Goal: Information Seeking & Learning: Learn about a topic

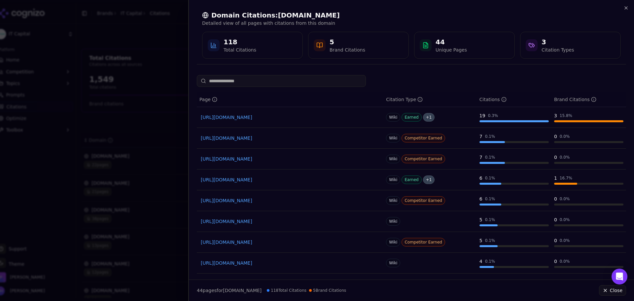
scroll to position [66, 0]
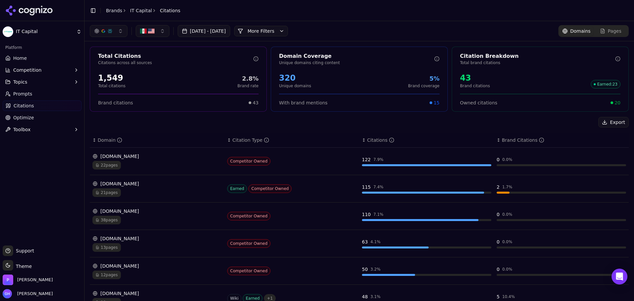
click at [43, 12] on icon at bounding box center [29, 11] width 48 height 10
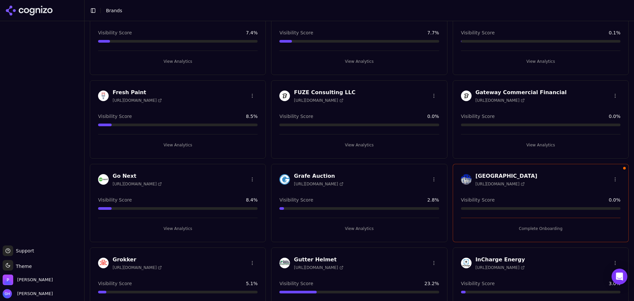
scroll to position [693, 0]
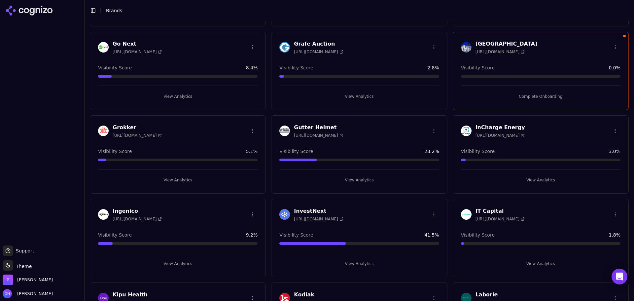
click at [531, 178] on button "View Analytics" at bounding box center [540, 180] width 159 height 11
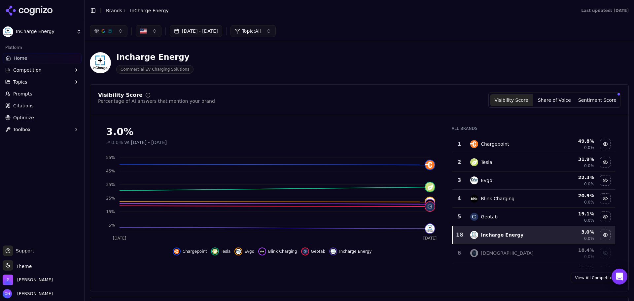
click at [26, 102] on span "Citations" at bounding box center [23, 105] width 20 height 7
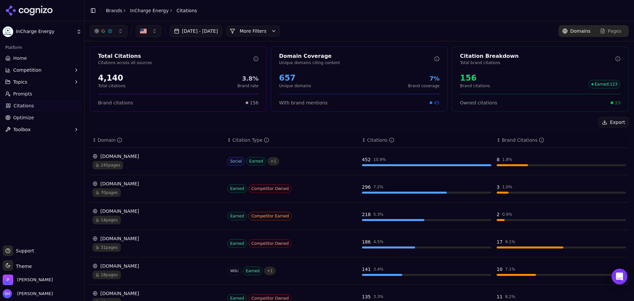
click at [300, 30] on div "[DATE] - [DATE] More More Filters Domains Pages" at bounding box center [359, 31] width 539 height 12
click at [280, 32] on button "More Filters" at bounding box center [253, 31] width 54 height 11
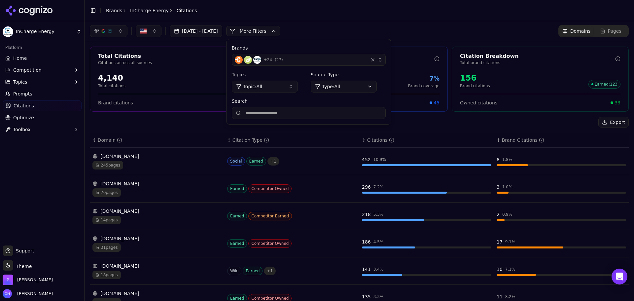
click at [318, 61] on div "+ 24 ( 27 )" at bounding box center [300, 60] width 131 height 8
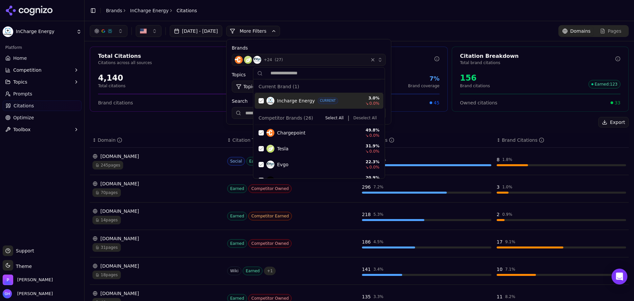
click at [260, 100] on div "Suggestions" at bounding box center [261, 100] width 5 height 5
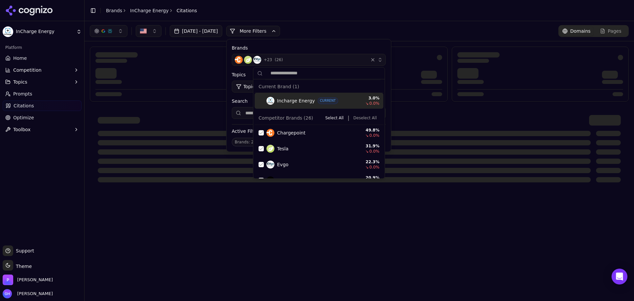
click at [330, 116] on button "Select All" at bounding box center [335, 118] width 24 height 8
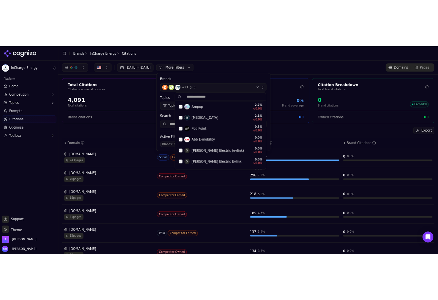
scroll to position [360, 0]
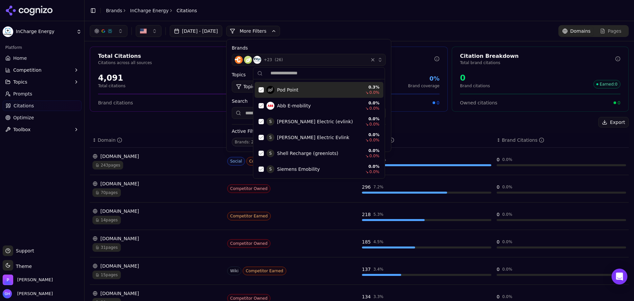
click at [319, 39] on div "Brands + 23 ( 26 ) Topics Topic: All Source Type Type: All Search Active Filter…" at bounding box center [308, 95] width 164 height 112
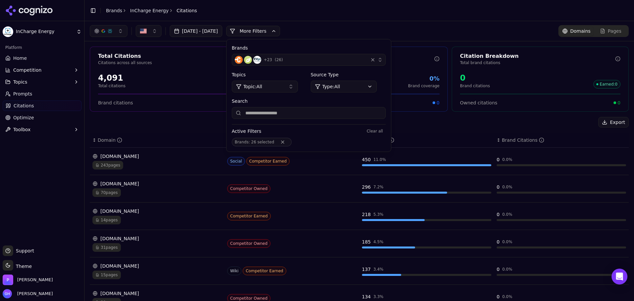
click at [292, 145] on span "Brands : 26 selected" at bounding box center [262, 142] width 60 height 9
click at [318, 57] on div "+ 23 ( 26 )" at bounding box center [300, 60] width 131 height 8
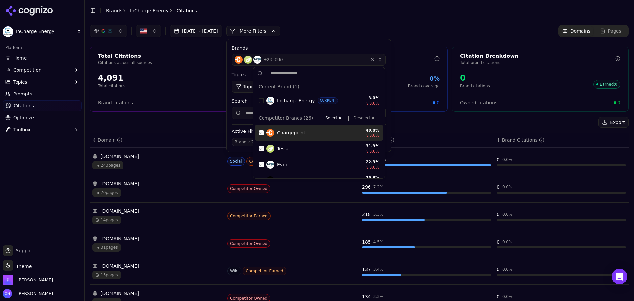
click at [362, 121] on button "Deselect All" at bounding box center [365, 118] width 29 height 8
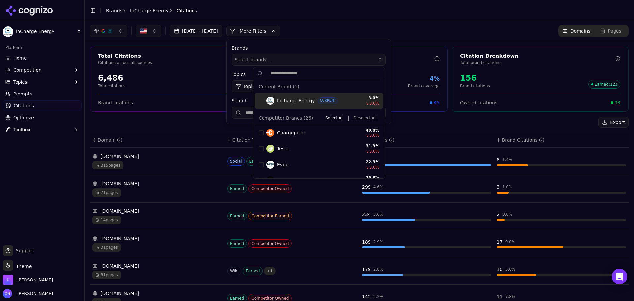
click at [273, 31] on button "More Filters" at bounding box center [253, 31] width 54 height 11
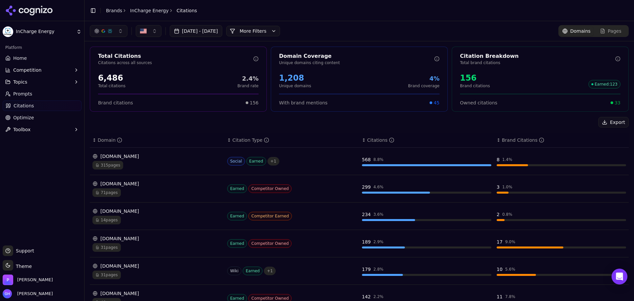
click at [273, 31] on button "More Filters" at bounding box center [253, 31] width 54 height 11
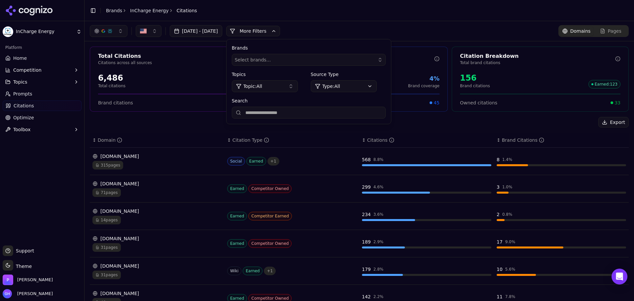
click at [271, 57] on span "Select brands..." at bounding box center [253, 59] width 36 height 7
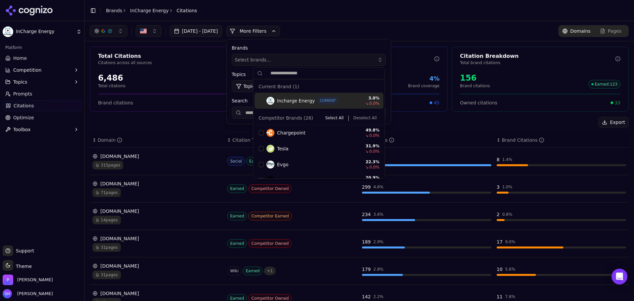
click at [271, 57] on span "Select brands..." at bounding box center [253, 59] width 36 height 7
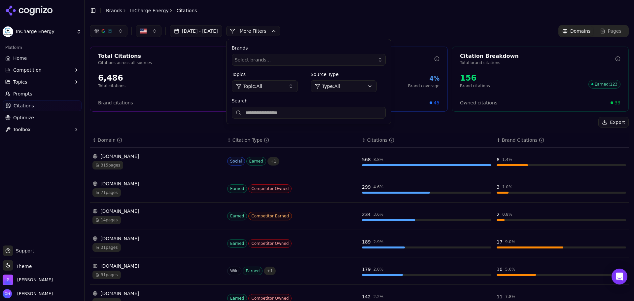
click at [286, 111] on input "Search" at bounding box center [309, 113] width 154 height 12
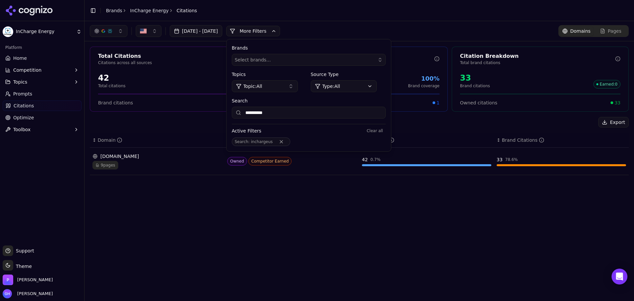
type input "**********"
click at [344, 22] on div "**********" at bounding box center [359, 31] width 549 height 20
click at [295, 120] on div "**********" at bounding box center [308, 95] width 164 height 112
drag, startPoint x: 309, startPoint y: 114, endPoint x: 292, endPoint y: 118, distance: 17.5
click at [292, 118] on input "**********" at bounding box center [309, 113] width 154 height 12
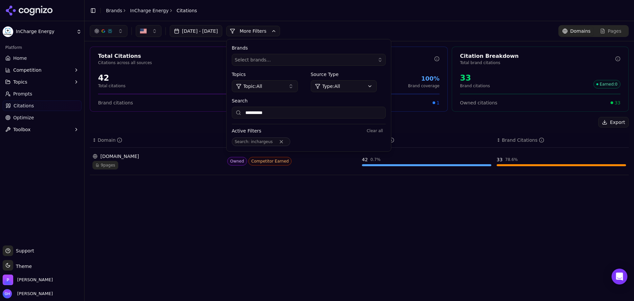
drag, startPoint x: 389, startPoint y: 126, endPoint x: 395, endPoint y: 128, distance: 6.4
click at [386, 127] on div "Active Filters Clear all Search : inchargeus" at bounding box center [309, 135] width 154 height 22
click at [385, 128] on button "Clear all" at bounding box center [374, 131] width 21 height 8
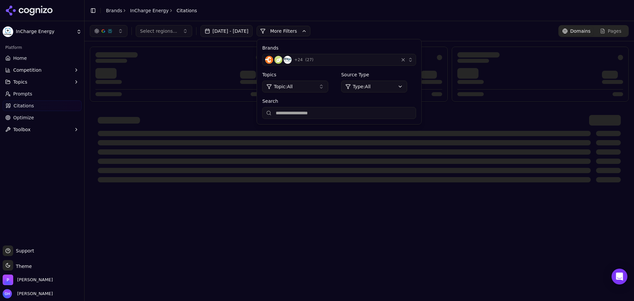
click at [398, 135] on div at bounding box center [344, 133] width 493 height 5
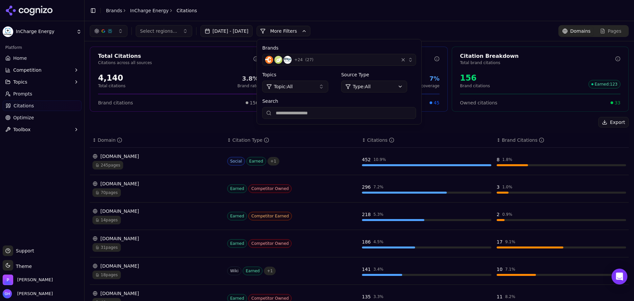
click at [347, 56] on div "+ 24 ( 27 )" at bounding box center [330, 60] width 131 height 8
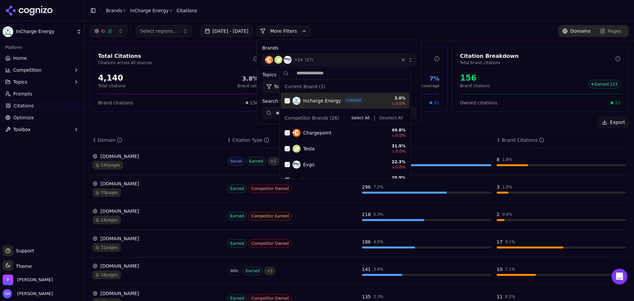
click at [382, 118] on button "Deselect All" at bounding box center [391, 118] width 29 height 8
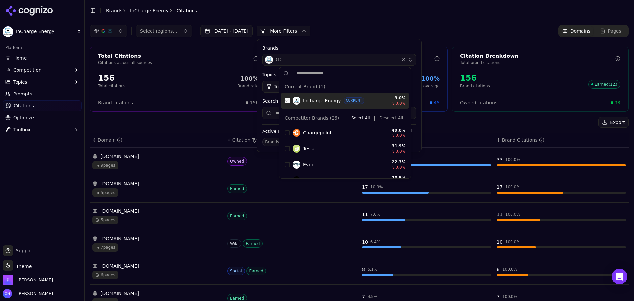
click at [289, 101] on div "Suggestions" at bounding box center [287, 100] width 5 height 5
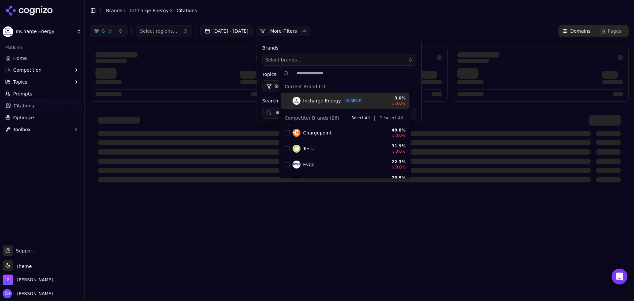
click at [304, 27] on button "More Filters" at bounding box center [284, 31] width 54 height 11
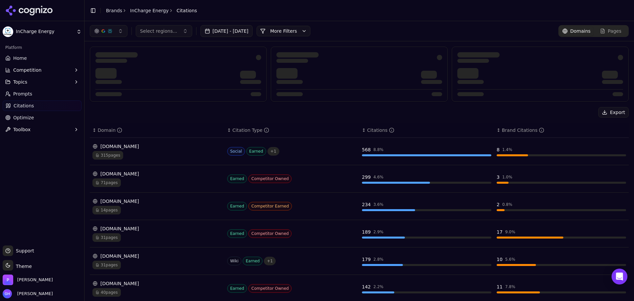
click at [391, 24] on div "Select regions... [DATE] - [DATE] More More Filters Domains Pages" at bounding box center [359, 31] width 549 height 20
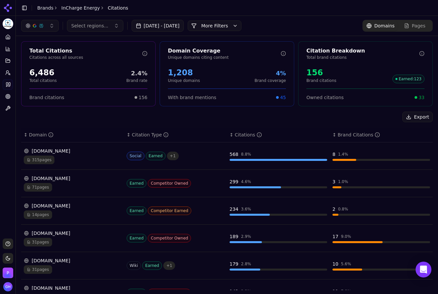
click at [256, 293] on main "Toggle Sidebar Brands InCharge Energy Citations Select regions... [DATE] - [DAT…" at bounding box center [227, 147] width 423 height 294
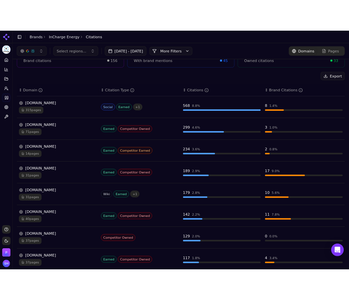
scroll to position [0, 0]
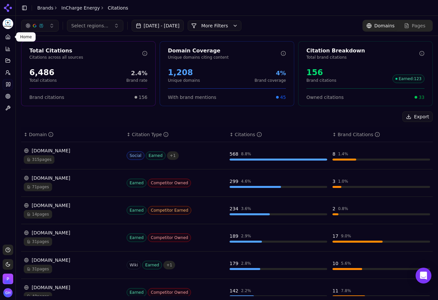
click at [6, 35] on icon at bounding box center [7, 36] width 5 height 5
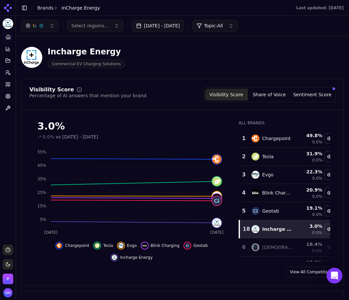
drag, startPoint x: 274, startPoint y: 96, endPoint x: 269, endPoint y: 97, distance: 5.1
click at [274, 96] on button "Share of Voice" at bounding box center [269, 95] width 43 height 12
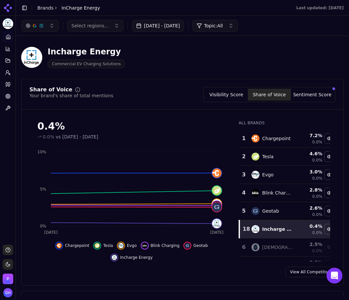
click at [311, 93] on button "Sentiment Score" at bounding box center [312, 95] width 43 height 12
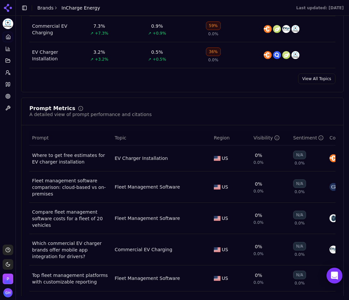
scroll to position [462, 0]
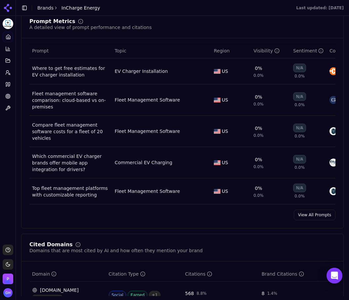
click at [316, 221] on link "View All Prompts" at bounding box center [315, 215] width 42 height 11
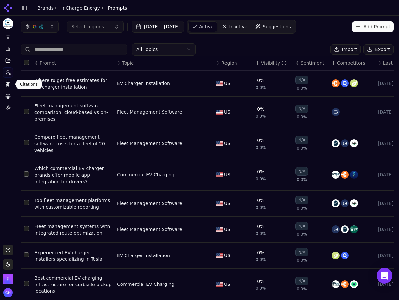
click at [7, 85] on icon at bounding box center [7, 84] width 5 height 5
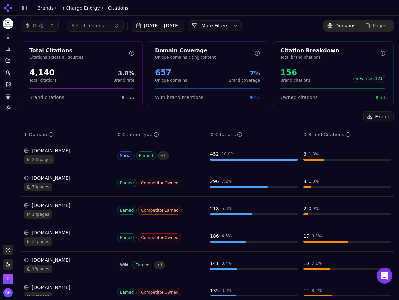
click at [227, 28] on button "More Filters" at bounding box center [215, 25] width 54 height 11
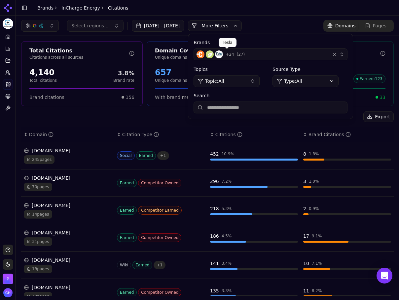
click at [265, 52] on div "+ 24 ( 27 )" at bounding box center [261, 55] width 131 height 8
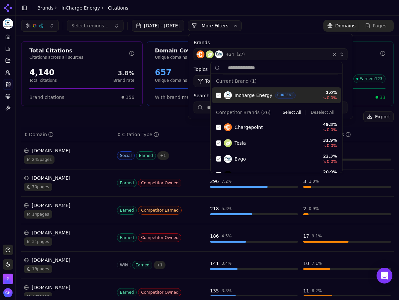
click at [215, 92] on div "Incharge Energy CURRENT 3.0 % ↘ 0.0 %" at bounding box center [276, 95] width 129 height 16
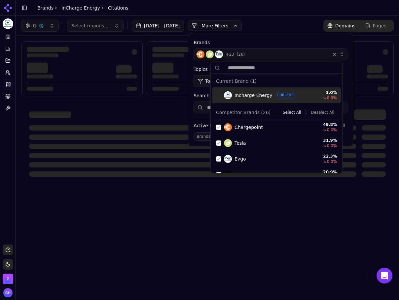
click at [315, 113] on button "Deselect All" at bounding box center [322, 113] width 29 height 8
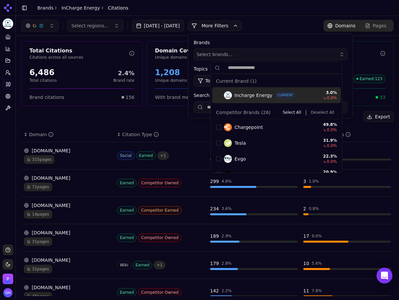
click at [222, 27] on button "More Filters" at bounding box center [215, 25] width 54 height 11
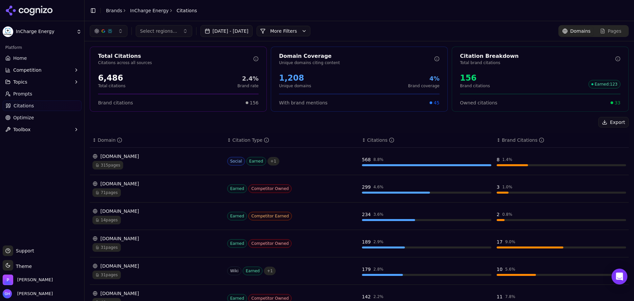
click at [164, 171] on td "[DOMAIN_NAME] 315 pages" at bounding box center [157, 161] width 135 height 27
click at [168, 159] on div "[DOMAIN_NAME]" at bounding box center [156, 156] width 129 height 7
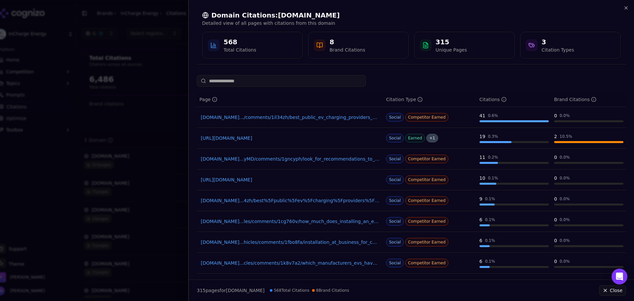
scroll to position [62, 0]
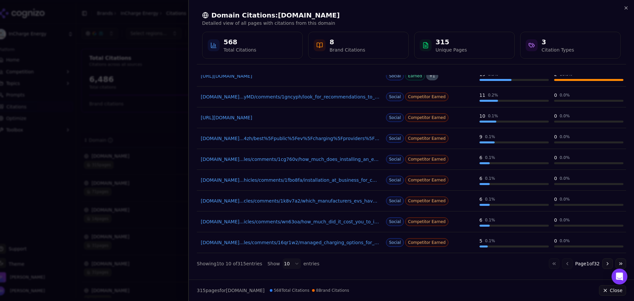
click at [605, 262] on button "Go to next page" at bounding box center [607, 263] width 11 height 11
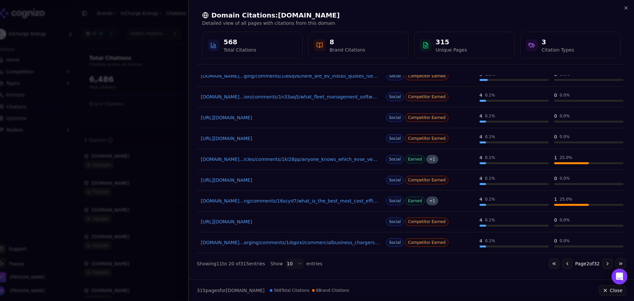
click at [602, 262] on button "Go to next page" at bounding box center [607, 263] width 11 height 11
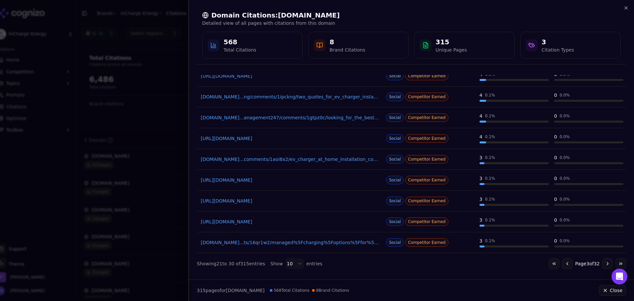
click at [602, 262] on button "Go to next page" at bounding box center [607, 263] width 11 height 11
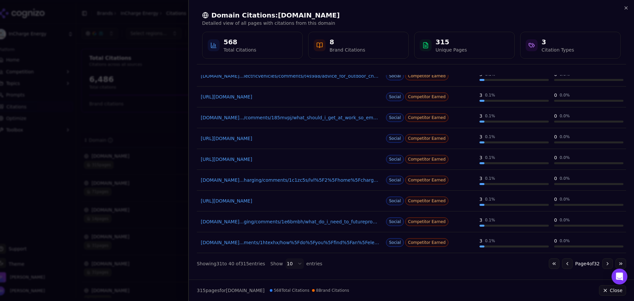
click at [604, 262] on button "Go to next page" at bounding box center [607, 263] width 11 height 11
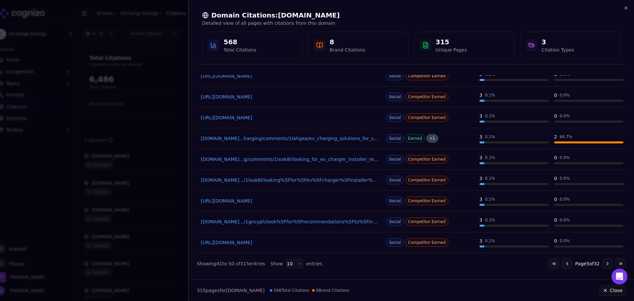
click at [602, 263] on button "Go to next page" at bounding box center [607, 263] width 11 height 11
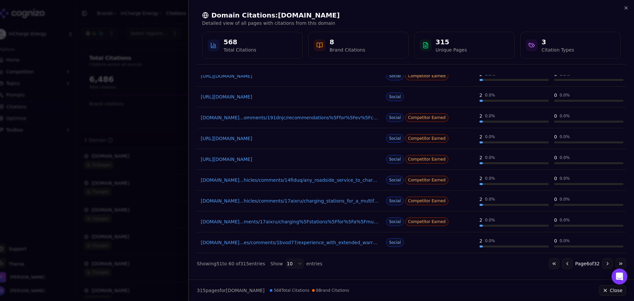
click at [602, 263] on button "Go to next page" at bounding box center [607, 263] width 11 height 11
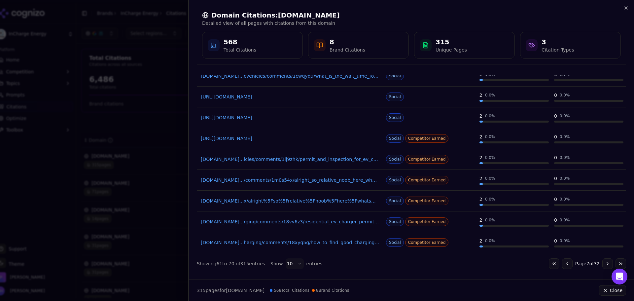
click at [602, 262] on button "Go to next page" at bounding box center [607, 263] width 11 height 11
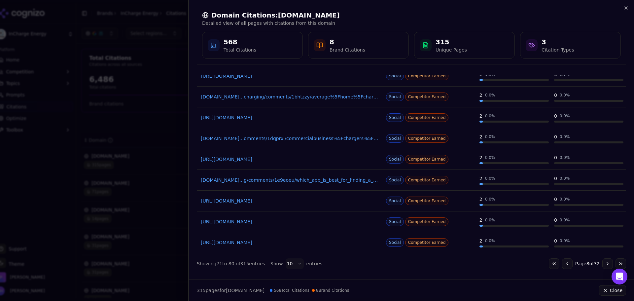
click at [602, 265] on button "Go to next page" at bounding box center [607, 263] width 11 height 11
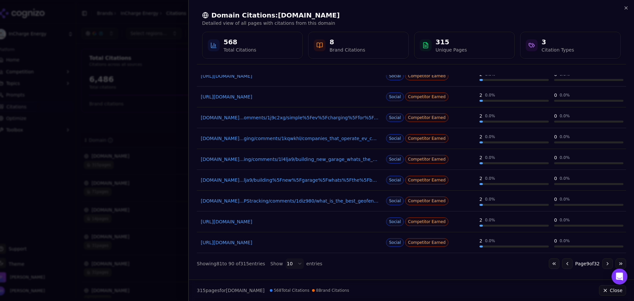
click at [604, 259] on button "Go to next page" at bounding box center [607, 263] width 11 height 11
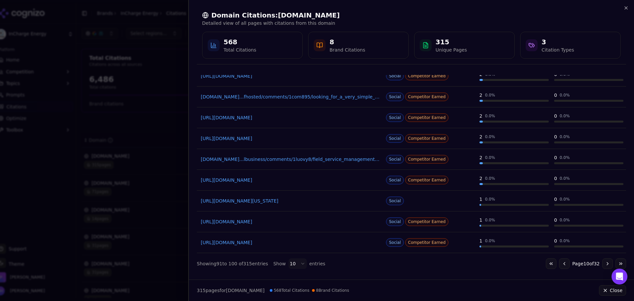
click at [604, 261] on button "Go to next page" at bounding box center [607, 263] width 11 height 11
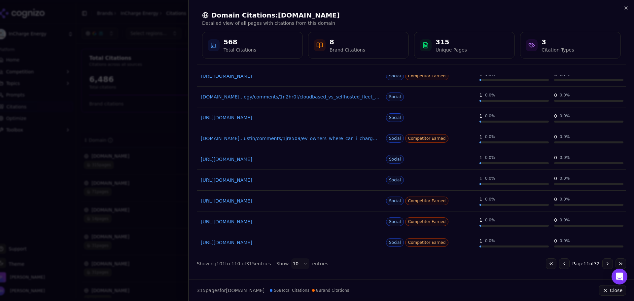
click at [603, 263] on button "Go to next page" at bounding box center [607, 263] width 11 height 11
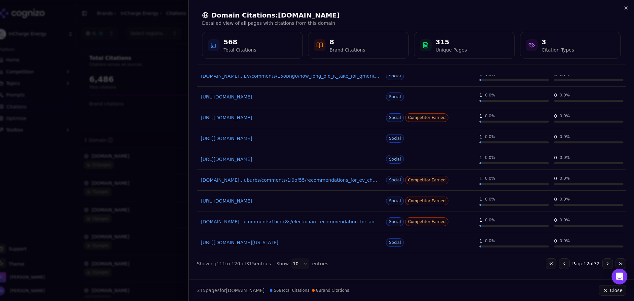
click at [604, 262] on button "Go to next page" at bounding box center [607, 263] width 11 height 11
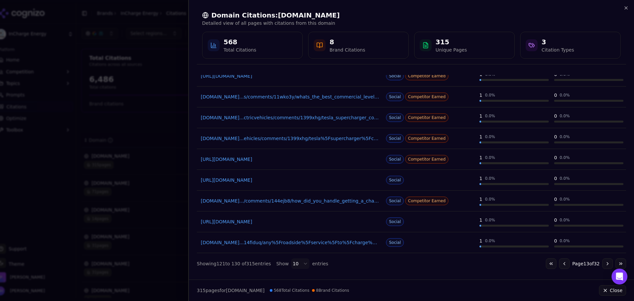
click at [602, 262] on button "Go to next page" at bounding box center [607, 263] width 11 height 11
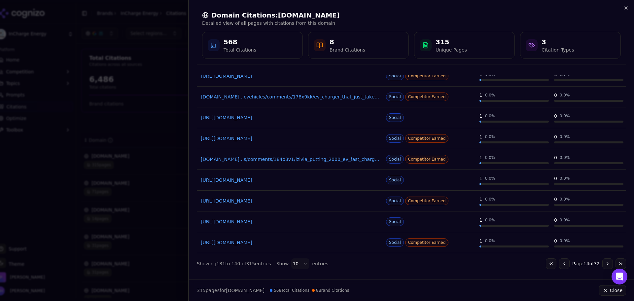
click at [602, 265] on button "Go to next page" at bounding box center [607, 263] width 11 height 11
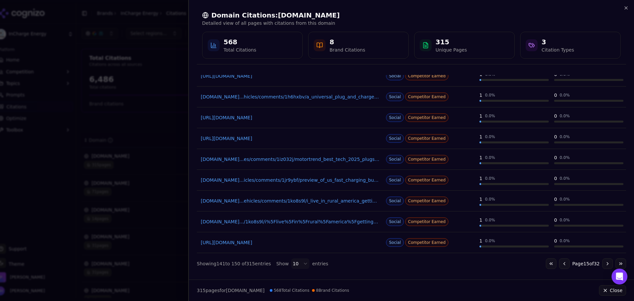
click at [596, 267] on div "Go to first page Go to previous page Page 15 of 32 Go to next page Go to last p…" at bounding box center [586, 263] width 80 height 11
click at [602, 265] on button "Go to next page" at bounding box center [607, 263] width 11 height 11
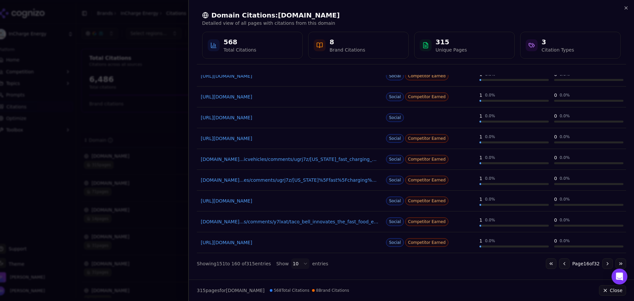
click at [602, 262] on button "Go to next page" at bounding box center [607, 263] width 11 height 11
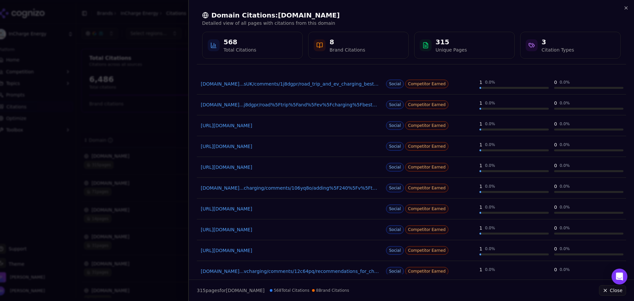
scroll to position [0, 0]
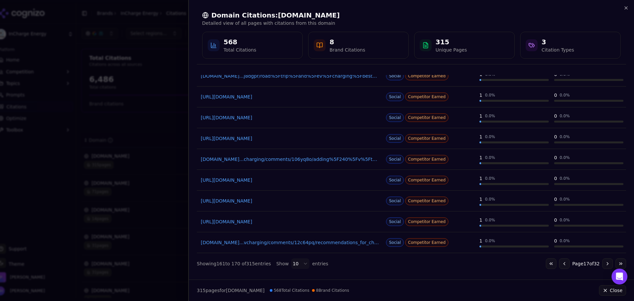
click at [602, 262] on button "Go to next page" at bounding box center [607, 263] width 11 height 11
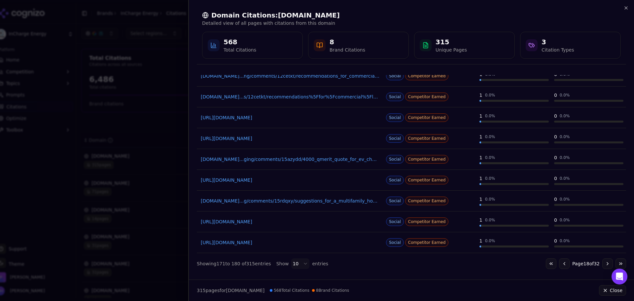
click at [603, 260] on button "Go to next page" at bounding box center [607, 263] width 11 height 11
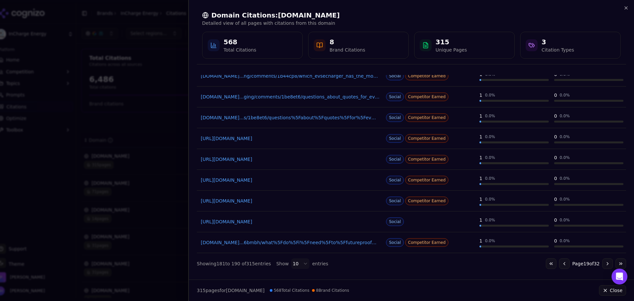
click at [602, 264] on button "Go to next page" at bounding box center [607, 263] width 11 height 11
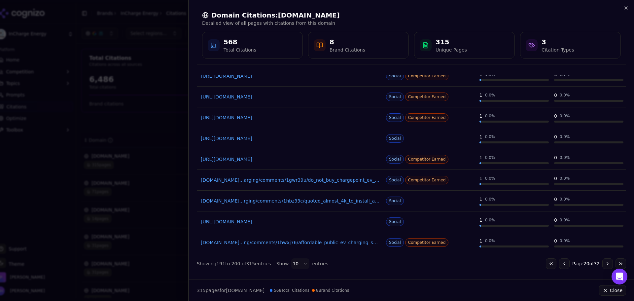
drag, startPoint x: 603, startPoint y: 268, endPoint x: 575, endPoint y: 261, distance: 28.2
click at [603, 267] on button "Go to next page" at bounding box center [607, 263] width 11 height 11
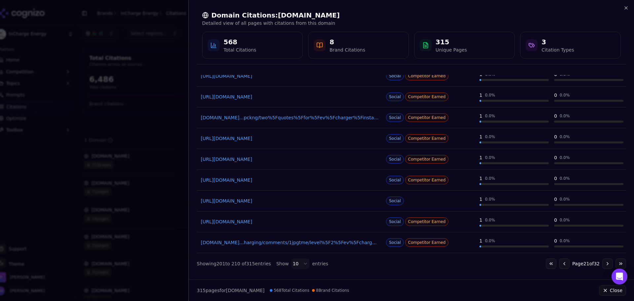
click at [603, 261] on button "Go to next page" at bounding box center [607, 263] width 11 height 11
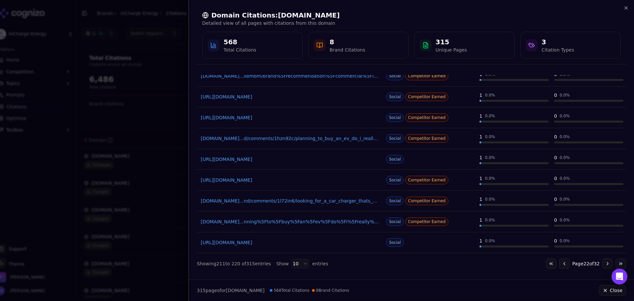
click at [602, 259] on button "Go to next page" at bounding box center [607, 263] width 11 height 11
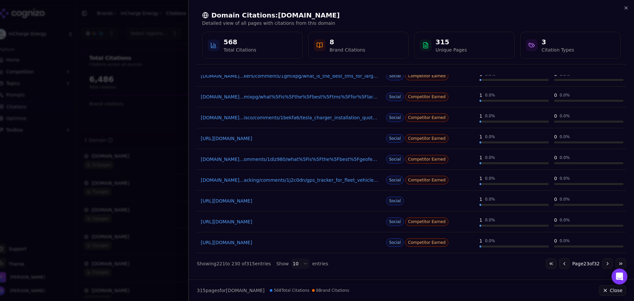
click at [603, 265] on button "Go to next page" at bounding box center [607, 263] width 11 height 11
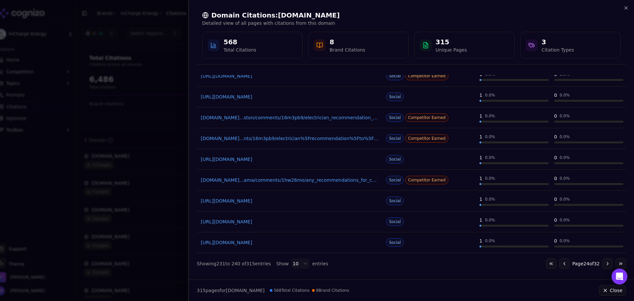
drag, startPoint x: 603, startPoint y: 262, endPoint x: 596, endPoint y: 261, distance: 6.8
click at [603, 262] on button "Go to next page" at bounding box center [607, 263] width 11 height 11
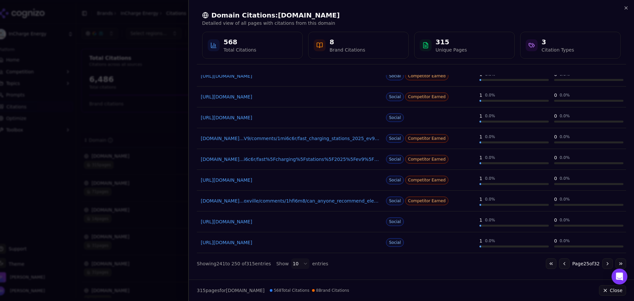
click at [602, 264] on button "Go to next page" at bounding box center [607, 263] width 11 height 11
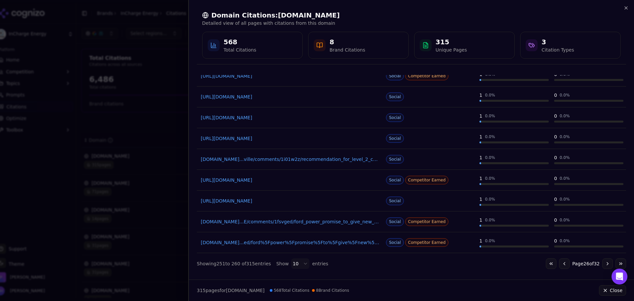
click at [615, 264] on button "Go to last page" at bounding box center [620, 263] width 11 height 11
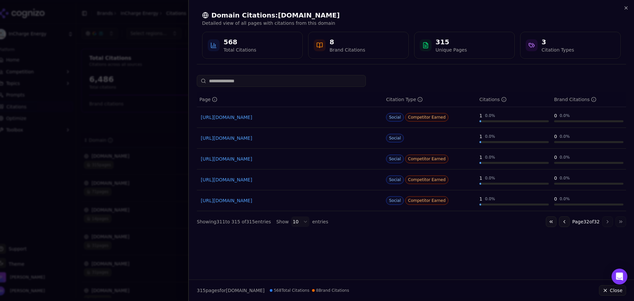
click at [561, 221] on button "Go to previous page" at bounding box center [564, 221] width 11 height 11
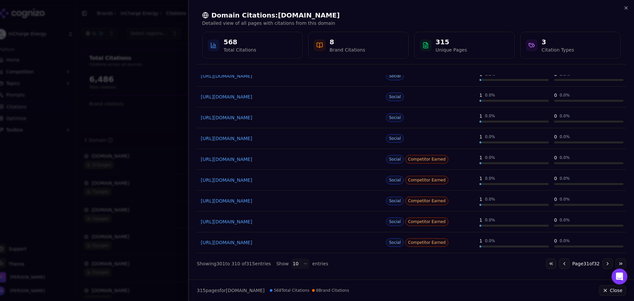
click at [559, 260] on button "Go to previous page" at bounding box center [564, 263] width 11 height 11
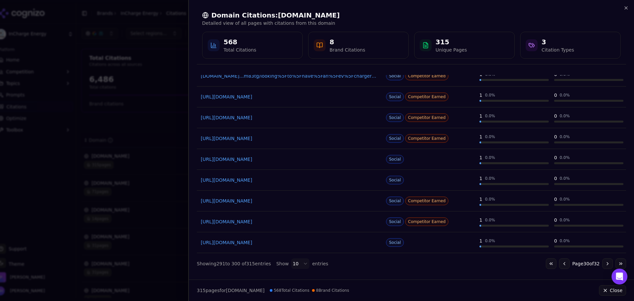
click at [562, 264] on button "Go to previous page" at bounding box center [564, 263] width 11 height 11
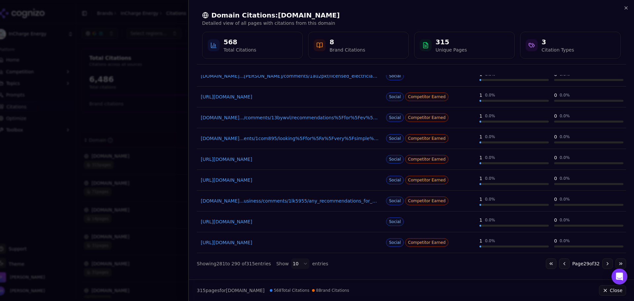
click at [559, 261] on button "Go to previous page" at bounding box center [564, 263] width 11 height 11
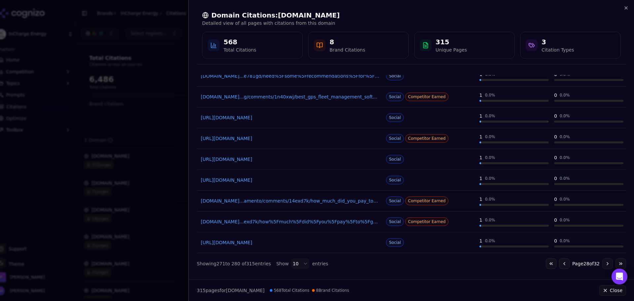
click at [559, 264] on button "Go to previous page" at bounding box center [564, 263] width 11 height 11
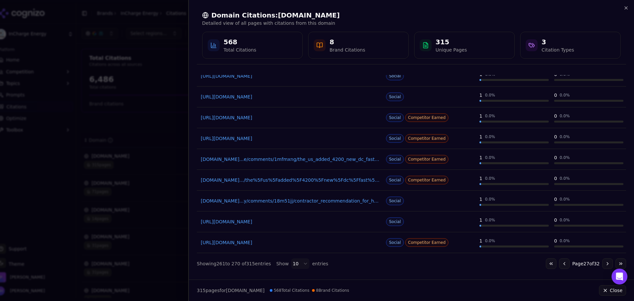
click at [559, 265] on button "Go to previous page" at bounding box center [564, 263] width 11 height 11
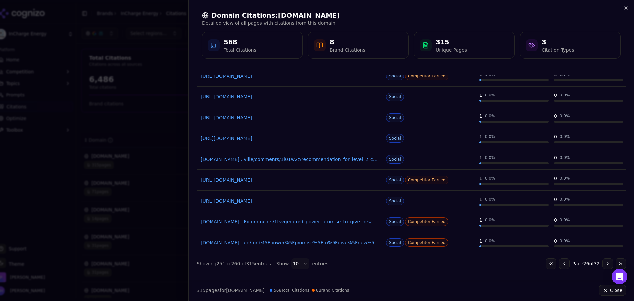
click at [559, 261] on button "Go to previous page" at bounding box center [564, 263] width 11 height 11
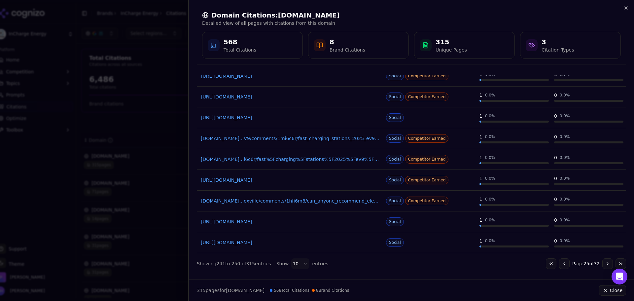
click at [559, 267] on button "Go to previous page" at bounding box center [564, 263] width 11 height 11
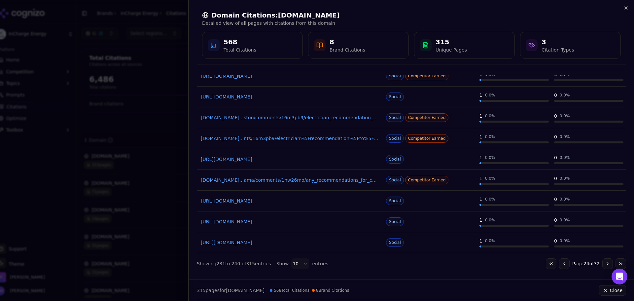
click at [559, 264] on button "Go to previous page" at bounding box center [564, 263] width 11 height 11
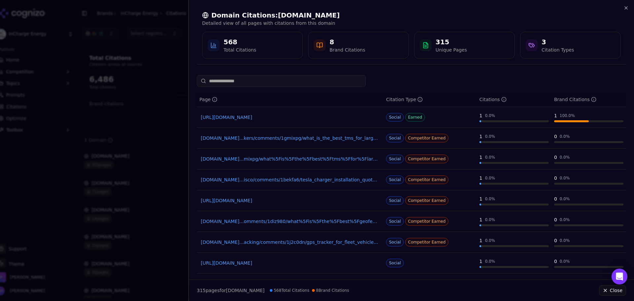
click at [163, 131] on div at bounding box center [317, 150] width 634 height 301
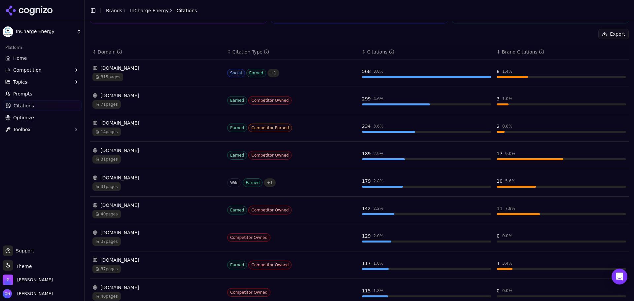
scroll to position [99, 0]
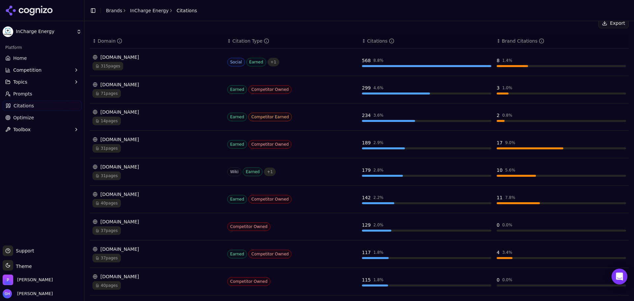
click at [145, 115] on div "[DOMAIN_NAME] 14 pages" at bounding box center [156, 117] width 129 height 17
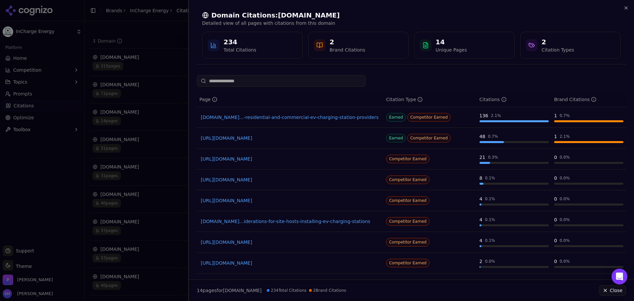
click at [150, 143] on div at bounding box center [317, 150] width 634 height 301
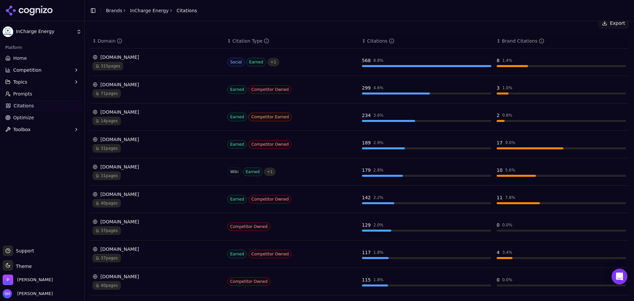
click at [141, 168] on div "[DOMAIN_NAME]" at bounding box center [156, 166] width 129 height 7
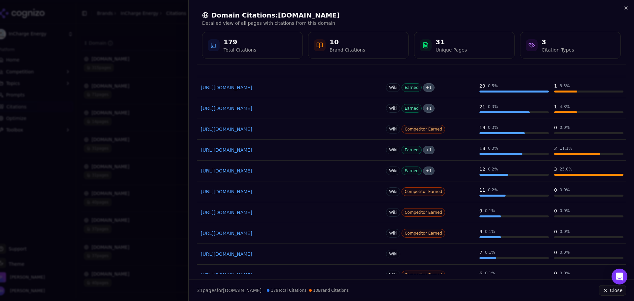
scroll to position [0, 0]
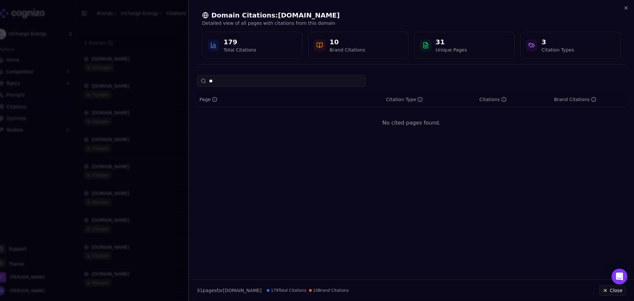
type input "*"
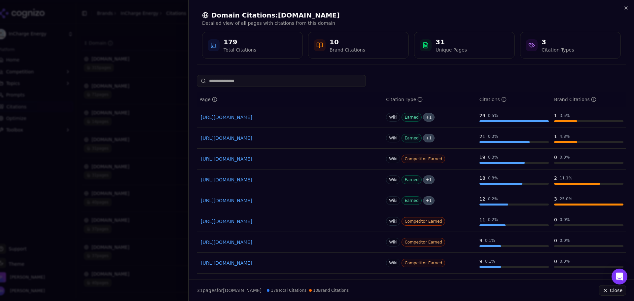
click at [133, 113] on div at bounding box center [317, 150] width 634 height 301
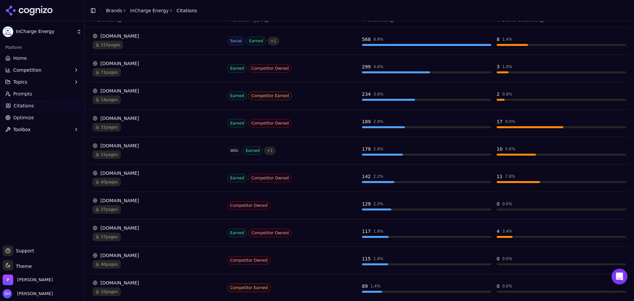
scroll to position [142, 0]
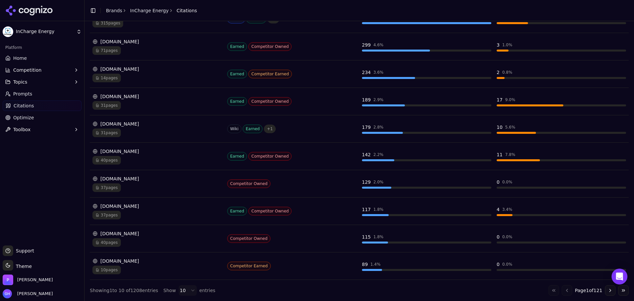
drag, startPoint x: 138, startPoint y: 257, endPoint x: 130, endPoint y: 259, distance: 8.0
click at [130, 259] on div "[DOMAIN_NAME]" at bounding box center [156, 261] width 129 height 7
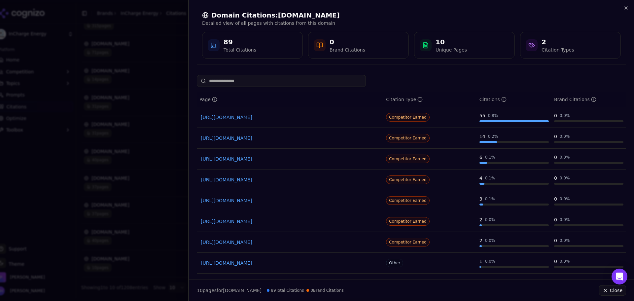
drag, startPoint x: 150, startPoint y: 109, endPoint x: 185, endPoint y: 164, distance: 65.1
click at [150, 109] on div at bounding box center [317, 150] width 634 height 301
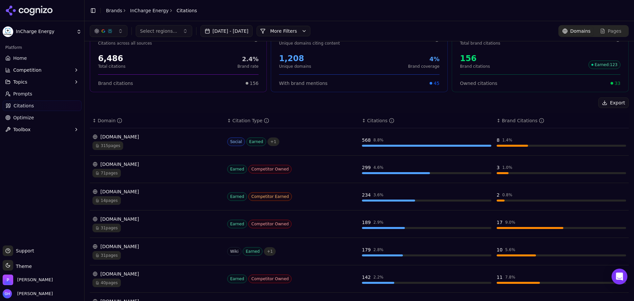
scroll to position [0, 0]
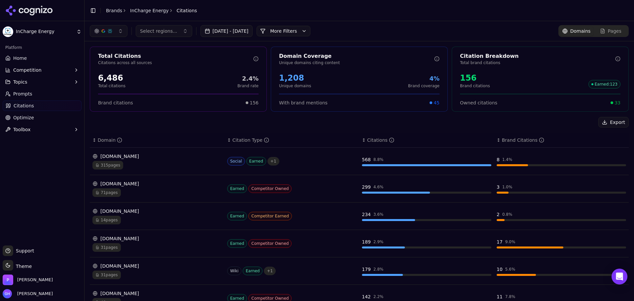
click at [611, 25] on div "Select regions... [DATE] - [DATE] More More Filters Domains Pages" at bounding box center [359, 31] width 549 height 20
click at [608, 34] on span "Pages" at bounding box center [615, 31] width 14 height 7
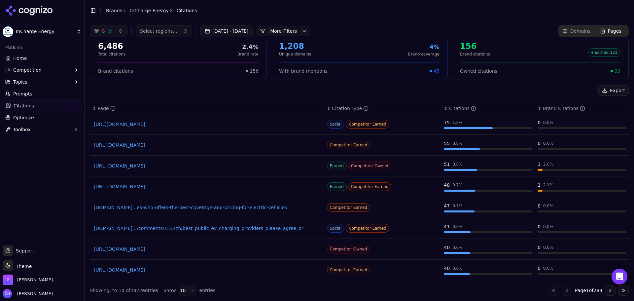
scroll to position [44, 0]
click at [618, 31] on link "Pages" at bounding box center [610, 31] width 34 height 10
click at [605, 290] on button "Go to next page" at bounding box center [610, 290] width 11 height 11
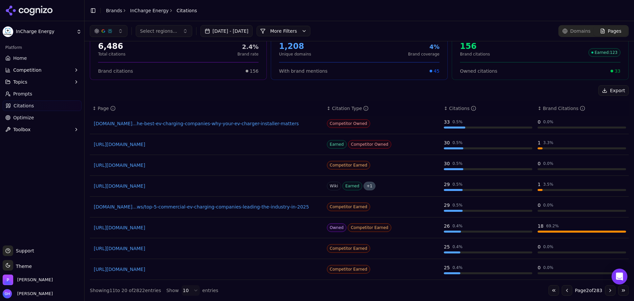
click at [605, 293] on button "Go to next page" at bounding box center [610, 290] width 11 height 11
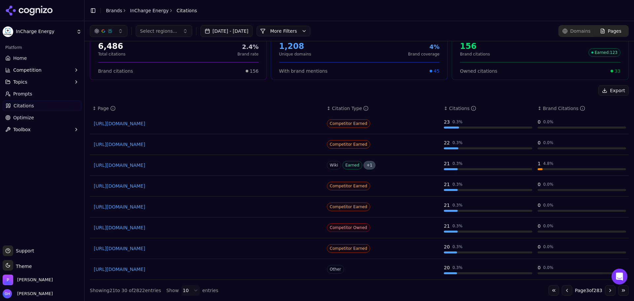
click at [562, 288] on button "Go to previous page" at bounding box center [567, 290] width 11 height 11
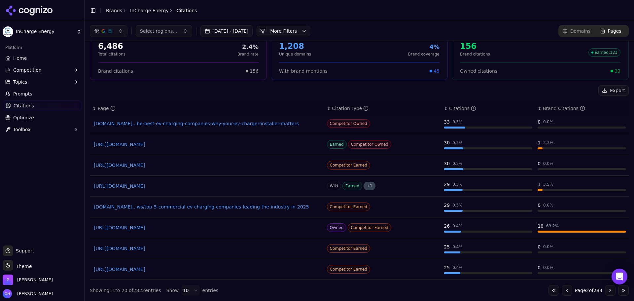
click at [578, 34] on span "Domains" at bounding box center [580, 31] width 20 height 7
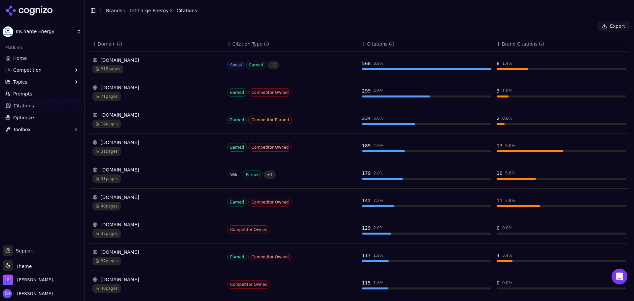
scroll to position [132, 0]
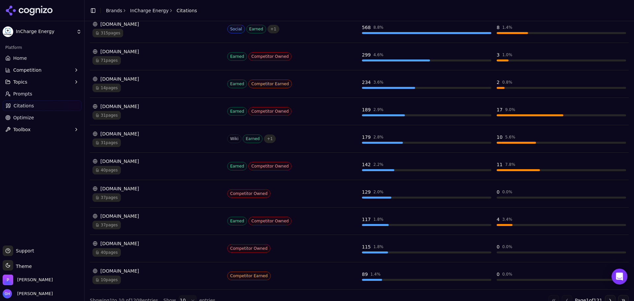
click at [170, 111] on div "31 pages" at bounding box center [156, 115] width 129 height 9
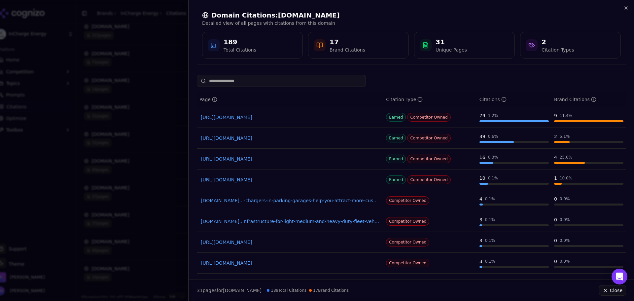
click at [44, 136] on div at bounding box center [317, 150] width 634 height 301
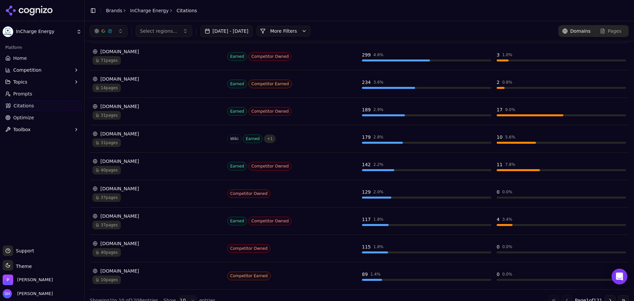
scroll to position [0, 0]
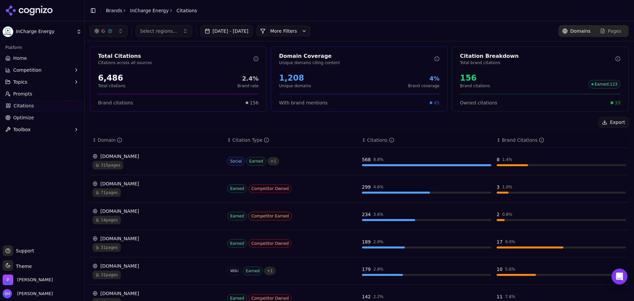
drag, startPoint x: 22, startPoint y: 92, endPoint x: 27, endPoint y: 93, distance: 4.7
click at [22, 92] on span "Prompts" at bounding box center [22, 93] width 19 height 7
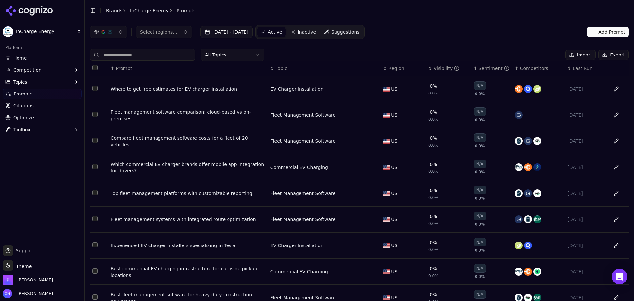
click at [604, 59] on button "Export" at bounding box center [613, 55] width 30 height 11
click at [44, 8] on icon at bounding box center [45, 10] width 4 height 5
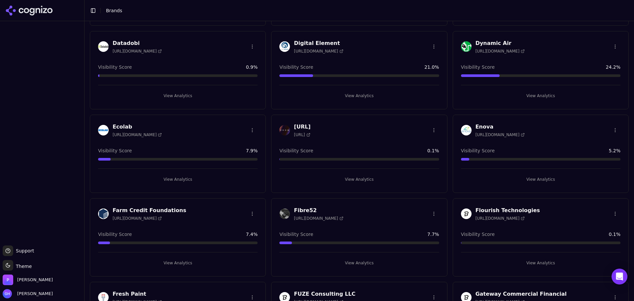
scroll to position [297, 0]
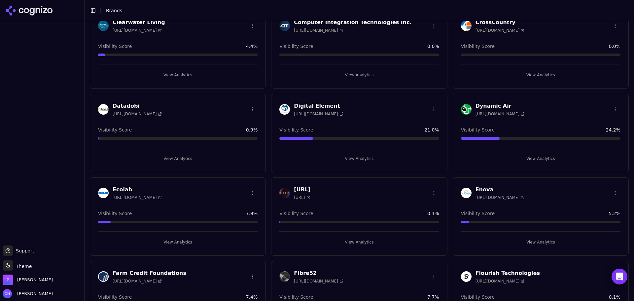
click at [328, 240] on button "View Analytics" at bounding box center [358, 242] width 159 height 11
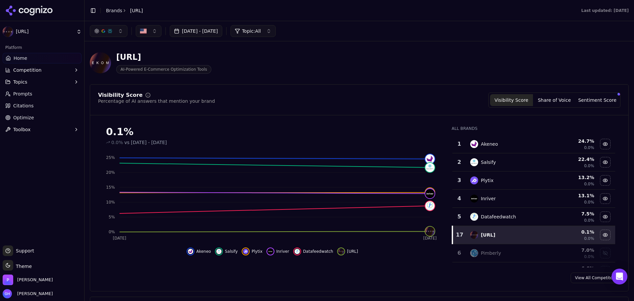
click at [32, 72] on span "Competition" at bounding box center [27, 70] width 28 height 7
click at [30, 104] on span "Explore" at bounding box center [42, 101] width 57 height 7
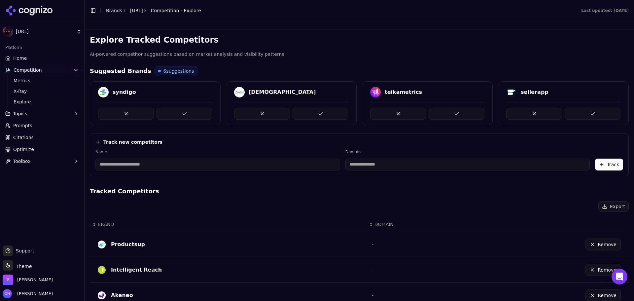
click at [36, 61] on link "Home" at bounding box center [42, 58] width 79 height 11
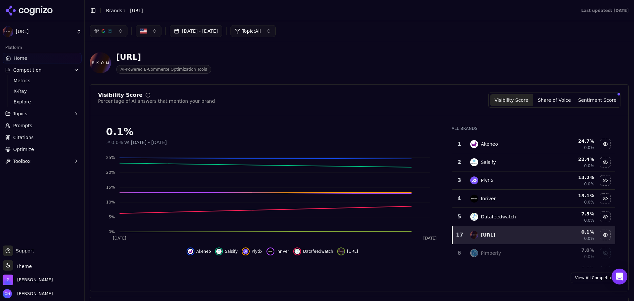
click at [51, 134] on link "Citations" at bounding box center [42, 137] width 79 height 11
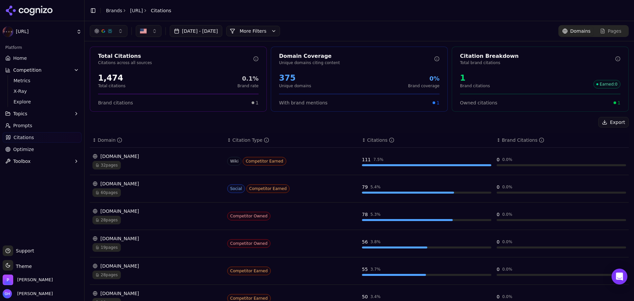
click at [273, 35] on button "More Filters" at bounding box center [253, 31] width 54 height 11
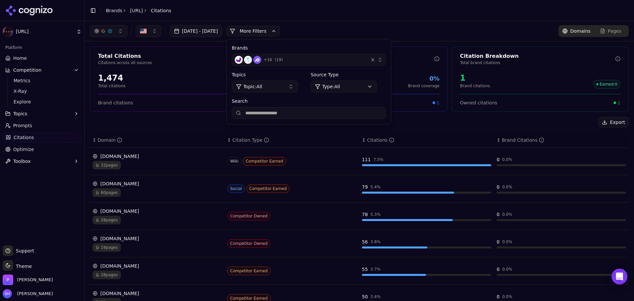
click at [309, 58] on div "+ 16 ( 19 )" at bounding box center [300, 60] width 131 height 8
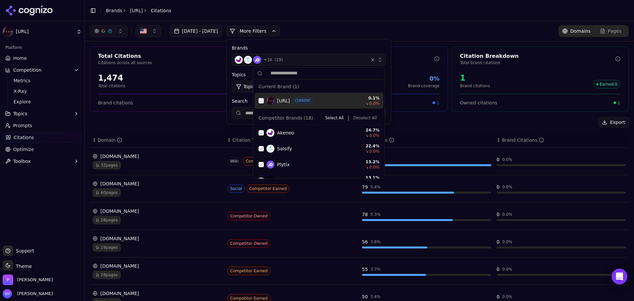
click at [262, 99] on div "Suggestions" at bounding box center [261, 100] width 5 height 5
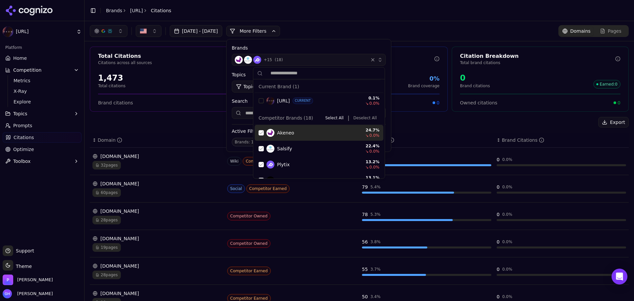
click at [363, 115] on button "Deselect All" at bounding box center [365, 118] width 29 height 8
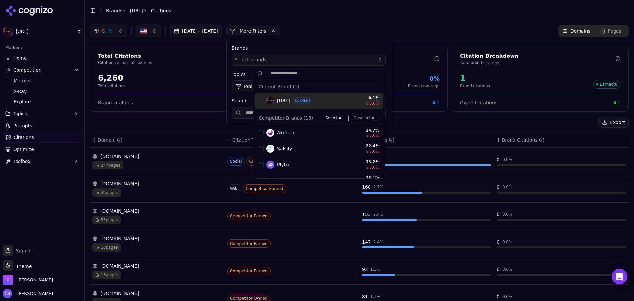
click at [264, 28] on button "More Filters" at bounding box center [253, 31] width 54 height 11
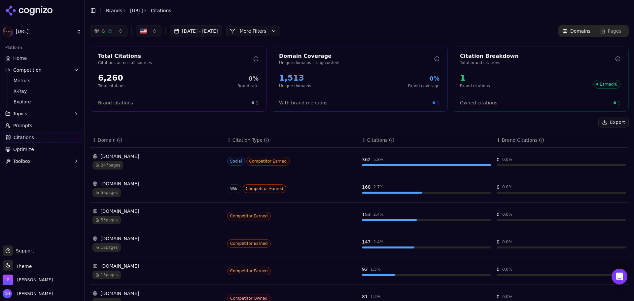
click at [269, 33] on button "More Filters" at bounding box center [253, 31] width 54 height 11
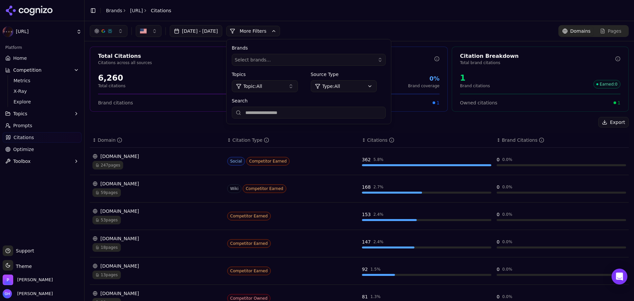
click at [271, 111] on input "Search" at bounding box center [309, 113] width 154 height 12
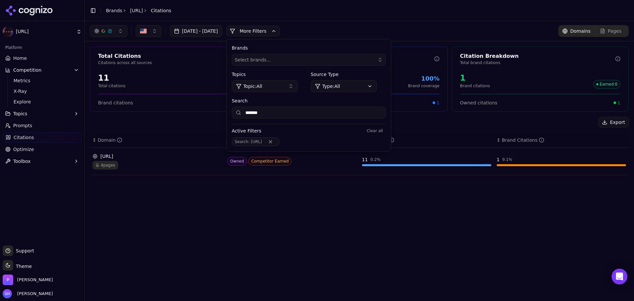
type input "*******"
click at [276, 142] on button "Remove Search filter" at bounding box center [270, 141] width 12 height 5
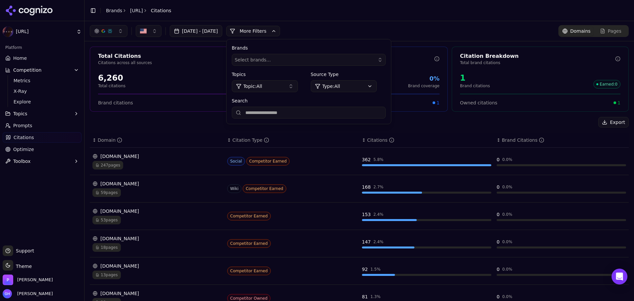
click at [265, 29] on button "More Filters" at bounding box center [253, 31] width 54 height 11
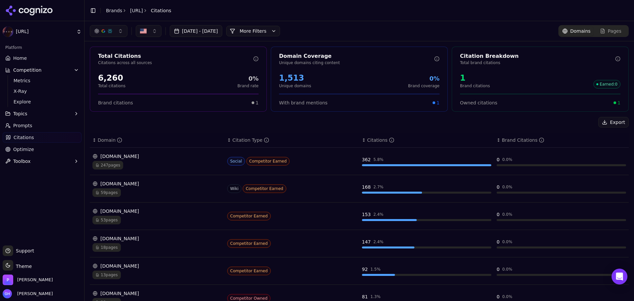
click at [380, 29] on div "[DATE] - [DATE] More More Filters Domains Pages" at bounding box center [359, 31] width 539 height 12
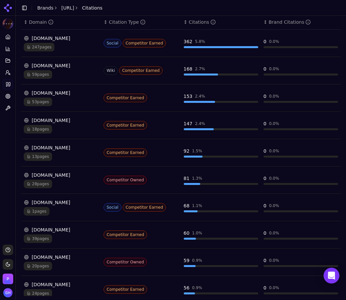
scroll to position [114, 0]
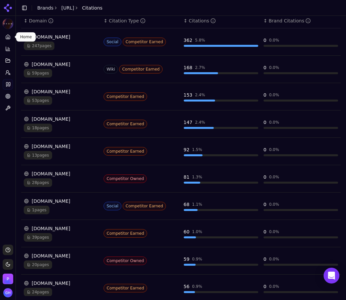
click at [7, 39] on icon at bounding box center [7, 36] width 5 height 5
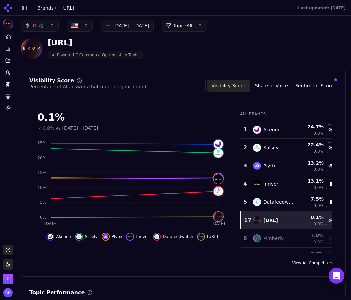
scroll to position [21, 0]
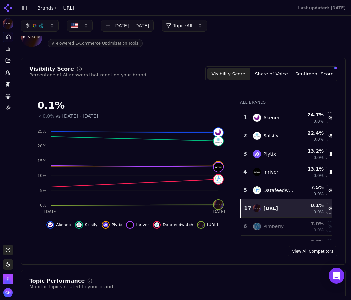
click at [275, 76] on button "Share of Voice" at bounding box center [271, 74] width 43 height 12
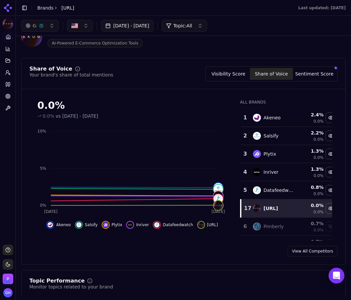
click at [309, 75] on button "Sentiment Score" at bounding box center [314, 74] width 43 height 12
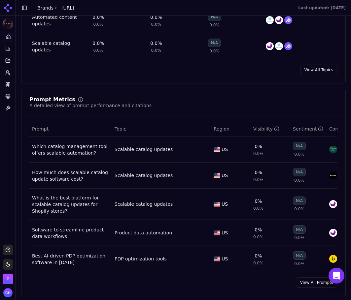
scroll to position [450, 0]
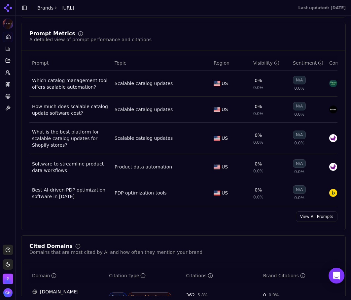
click at [309, 222] on link "View All Prompts" at bounding box center [317, 217] width 42 height 11
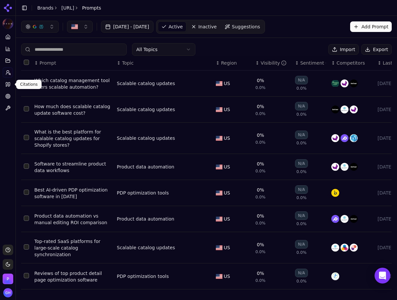
click at [7, 84] on icon at bounding box center [7, 85] width 2 height 4
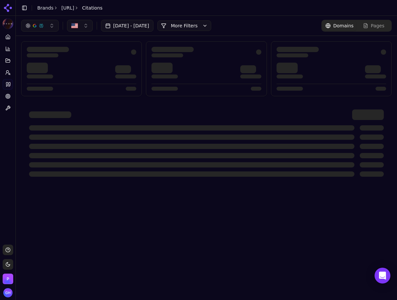
click at [211, 27] on button "More Filters" at bounding box center [184, 25] width 54 height 11
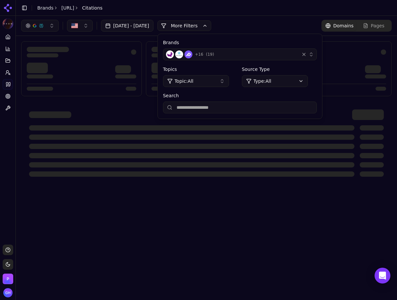
click at [245, 53] on div "+ 16 ( 19 )" at bounding box center [231, 55] width 131 height 8
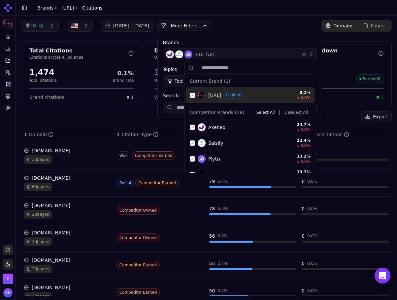
click at [191, 95] on div "Suggestions" at bounding box center [192, 95] width 5 height 5
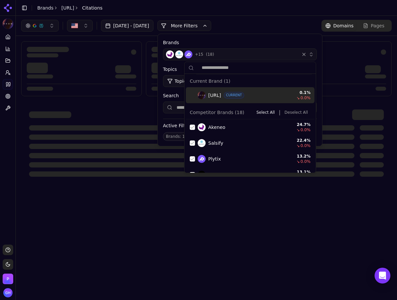
click at [289, 111] on button "Deselect All" at bounding box center [296, 113] width 29 height 8
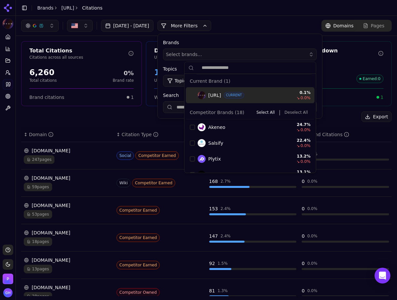
click at [87, 122] on div "Export" at bounding box center [206, 117] width 371 height 11
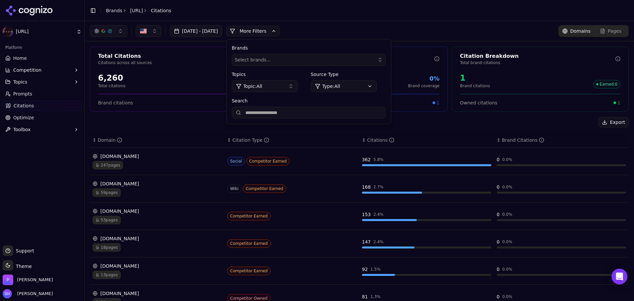
click at [165, 134] on th "↕ Domain" at bounding box center [157, 140] width 135 height 15
click at [262, 34] on button "More Filters" at bounding box center [253, 31] width 54 height 11
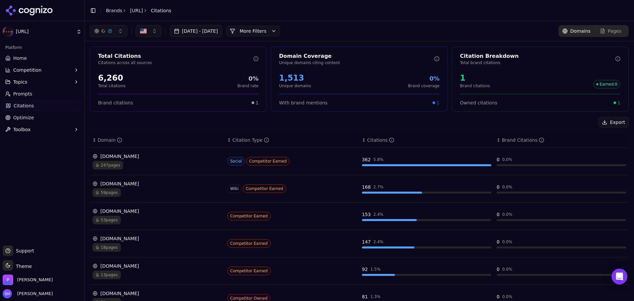
click at [166, 162] on div "247 pages" at bounding box center [156, 165] width 129 height 9
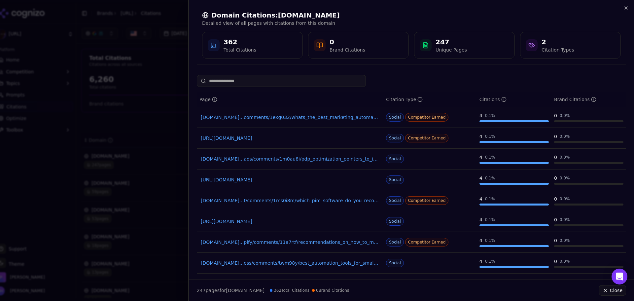
click at [176, 108] on div at bounding box center [317, 150] width 634 height 301
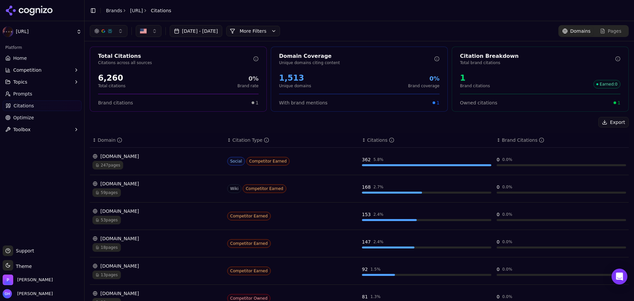
click at [157, 183] on div "[DOMAIN_NAME]" at bounding box center [156, 183] width 129 height 7
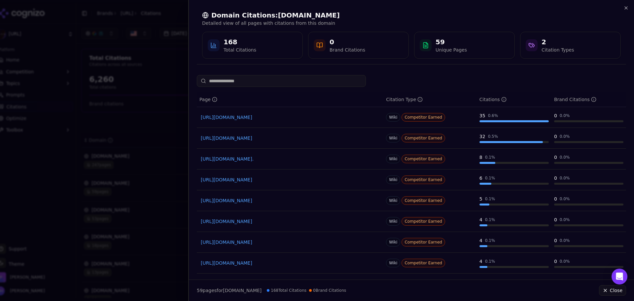
click at [140, 120] on div at bounding box center [317, 150] width 634 height 301
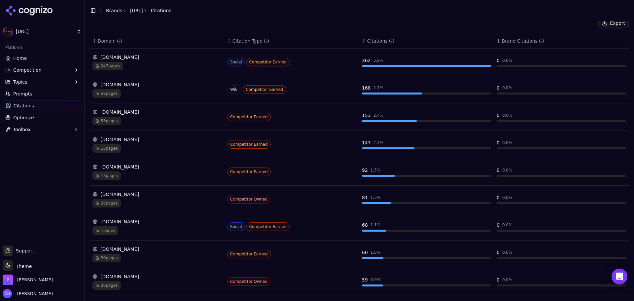
scroll to position [142, 0]
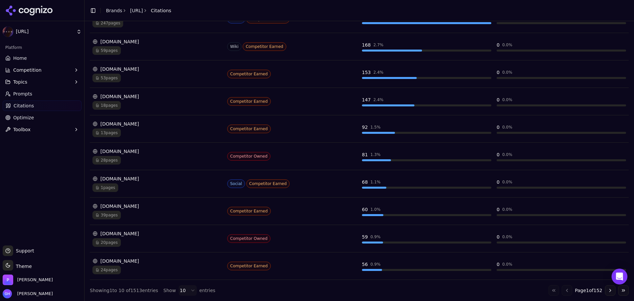
click at [175, 217] on div "39 pages" at bounding box center [156, 215] width 129 height 9
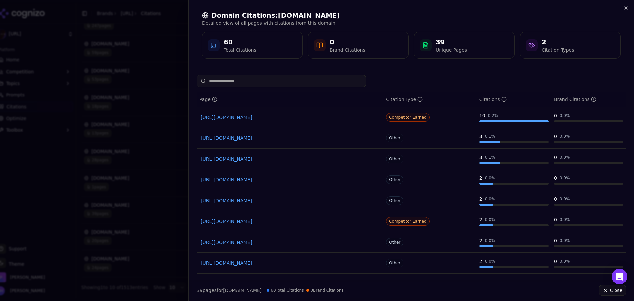
click at [137, 129] on div at bounding box center [317, 150] width 634 height 301
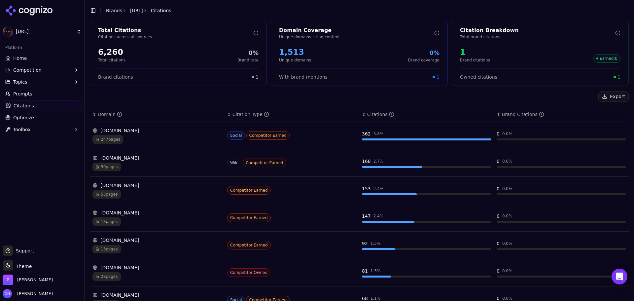
scroll to position [0, 0]
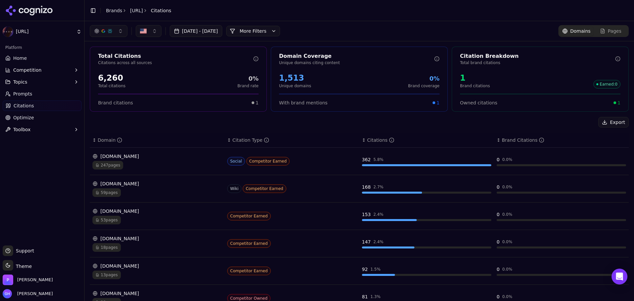
click at [613, 34] on link "Pages" at bounding box center [610, 31] width 34 height 10
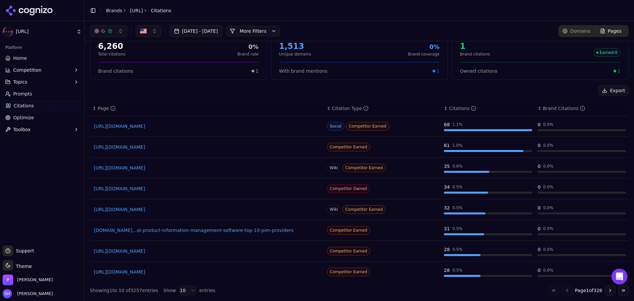
scroll to position [44, 0]
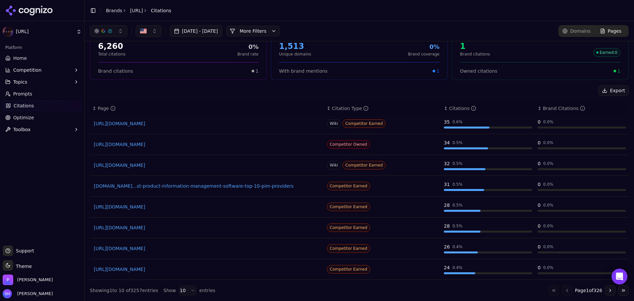
click at [605, 293] on button "Go to next page" at bounding box center [610, 290] width 11 height 11
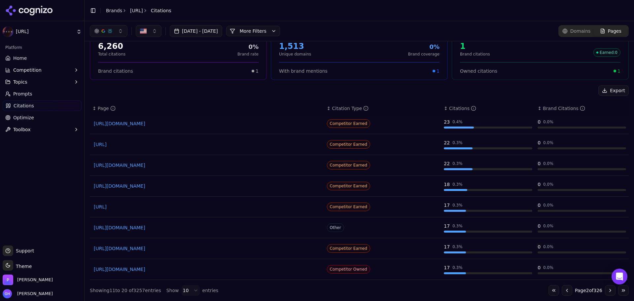
click at [20, 96] on span "Prompts" at bounding box center [22, 93] width 19 height 7
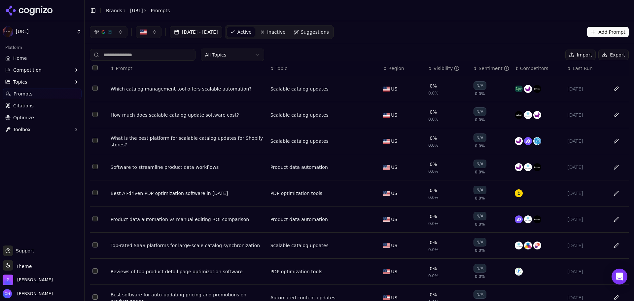
click at [617, 55] on button "Export" at bounding box center [613, 55] width 30 height 11
drag, startPoint x: 35, startPoint y: 182, endPoint x: 142, endPoint y: 157, distance: 110.5
click at [34, 182] on div "Platform Home Competition Topics Prompts Citations Optimize Toolbox" at bounding box center [42, 141] width 84 height 203
click at [49, 12] on icon at bounding box center [49, 10] width 5 height 5
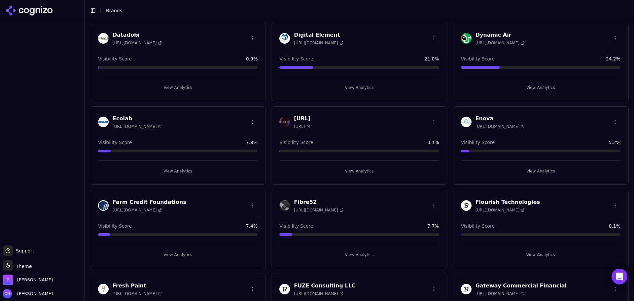
scroll to position [363, 0]
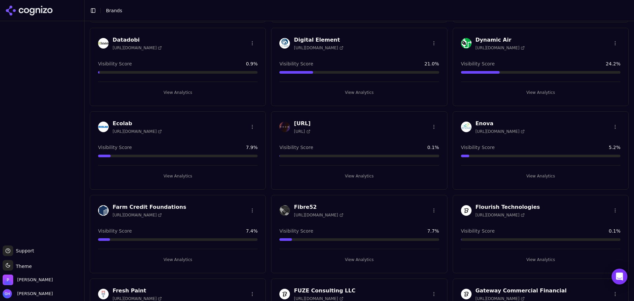
click at [47, 149] on div at bounding box center [42, 133] width 84 height 219
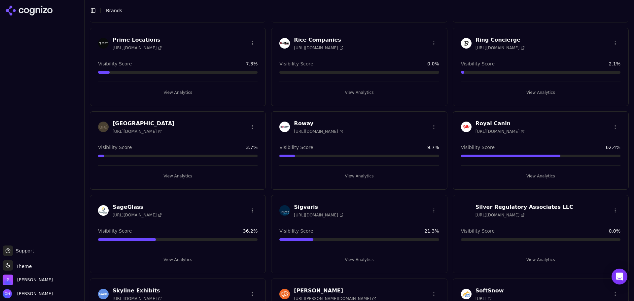
scroll to position [1438, 0]
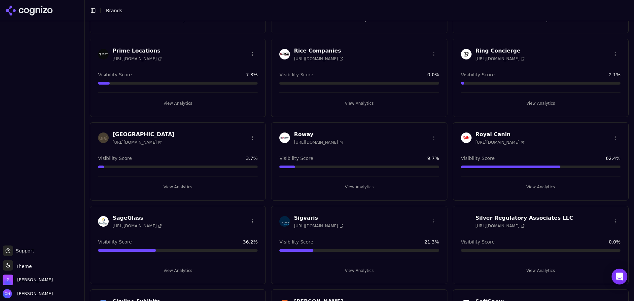
click at [355, 104] on button "View Analytics" at bounding box center [358, 103] width 159 height 11
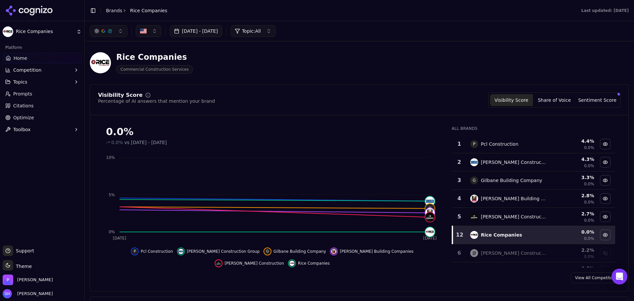
click at [30, 108] on span "Citations" at bounding box center [23, 105] width 20 height 7
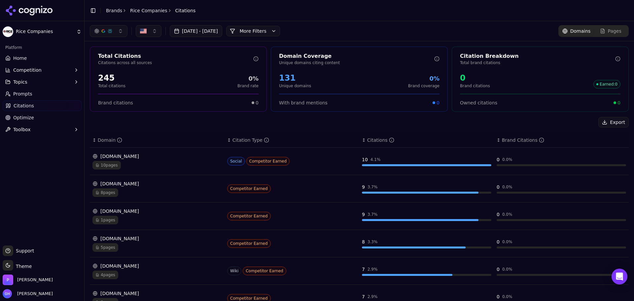
click at [280, 28] on button "More Filters" at bounding box center [253, 31] width 54 height 11
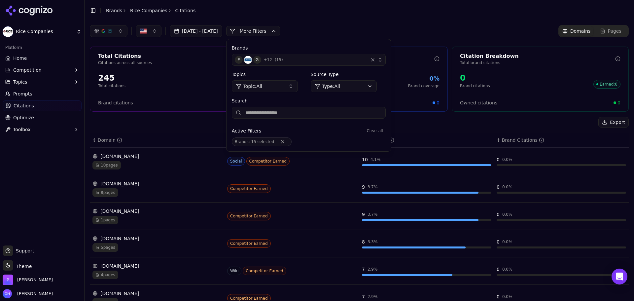
click at [308, 60] on div "P G + 12 ( 15 )" at bounding box center [300, 60] width 131 height 8
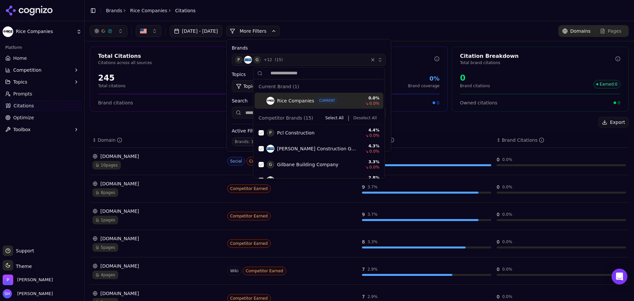
click at [361, 117] on button "Deselect All" at bounding box center [365, 118] width 29 height 8
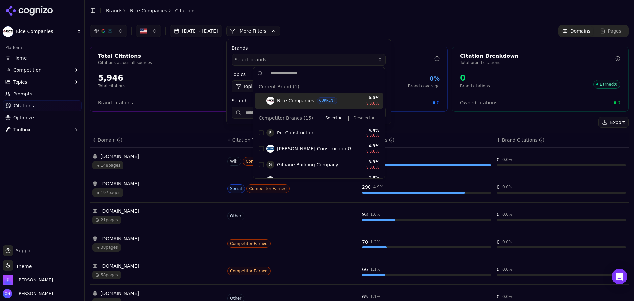
click at [271, 35] on button "More Filters" at bounding box center [253, 31] width 54 height 11
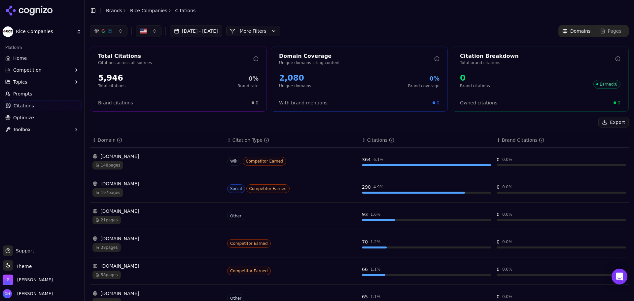
click at [271, 35] on button "More Filters" at bounding box center [253, 31] width 54 height 11
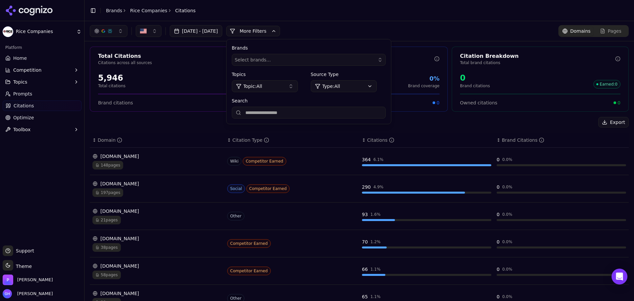
click at [287, 117] on input "Search" at bounding box center [309, 113] width 154 height 12
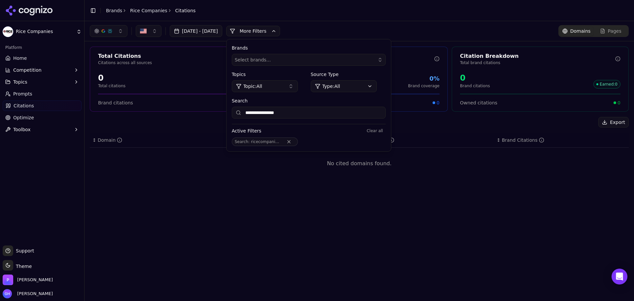
type input "**********"
click at [295, 141] on button "Remove Search filter" at bounding box center [289, 141] width 12 height 5
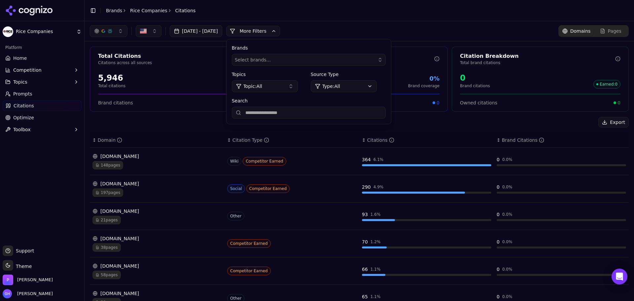
click at [315, 113] on input "Search" at bounding box center [309, 113] width 154 height 12
type input "**********"
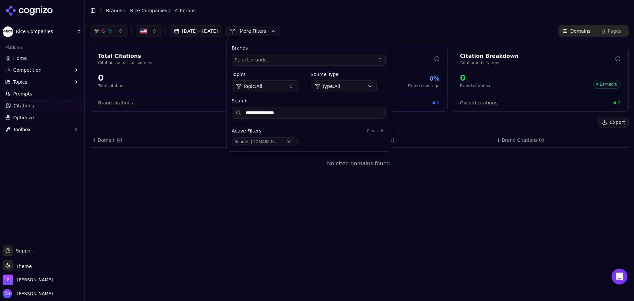
click at [171, 211] on div "**********" at bounding box center [359, 161] width 549 height 280
click at [266, 25] on div "**********" at bounding box center [185, 31] width 190 height 12
click at [266, 28] on button "More Filters" at bounding box center [253, 31] width 54 height 11
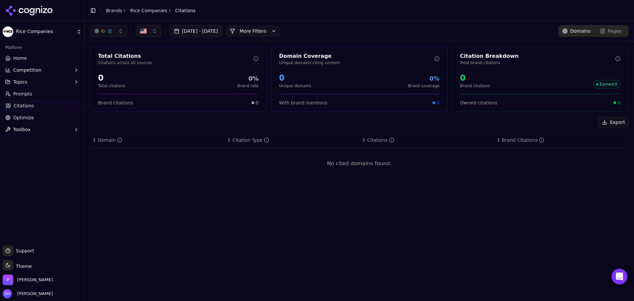
click at [38, 30] on html "Rice Companies Platform Home Competition Topics Prompts Citations Optimize Tool…" at bounding box center [317, 150] width 634 height 301
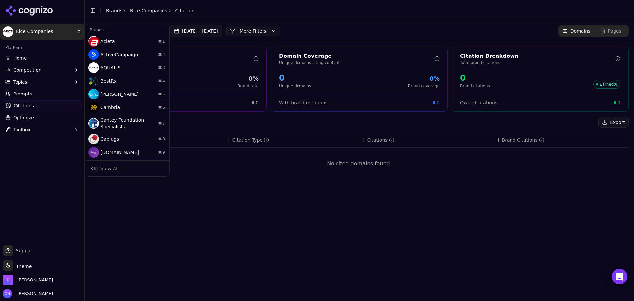
click at [30, 57] on html "Rice Companies Platform Home Competition Topics Prompts Citations Optimize Tool…" at bounding box center [317, 150] width 634 height 301
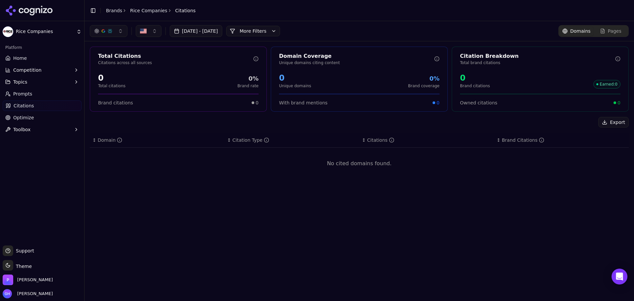
click at [31, 11] on icon at bounding box center [29, 11] width 48 height 10
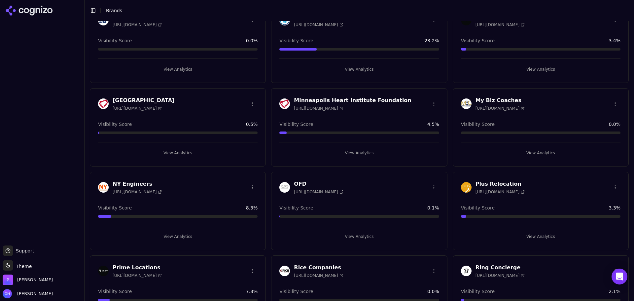
scroll to position [1089, 0]
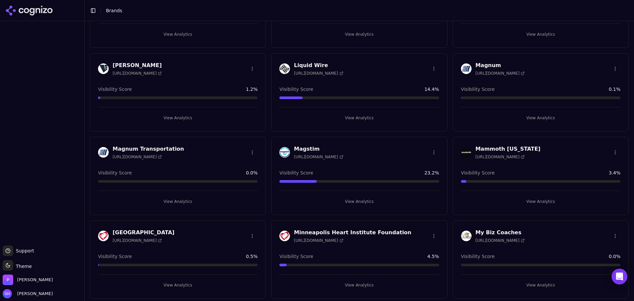
click at [360, 119] on button "View Analytics" at bounding box center [358, 118] width 159 height 11
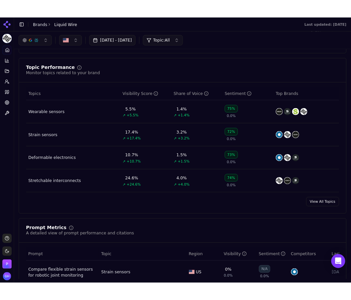
scroll to position [47, 0]
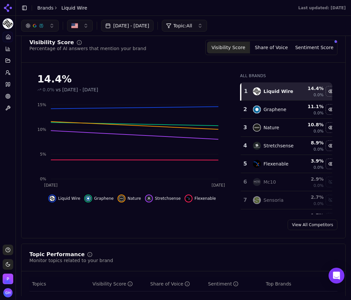
click at [191, 236] on div "Visibility Score Percentage of AI answers that mention your brand Visibility Sc…" at bounding box center [183, 135] width 325 height 207
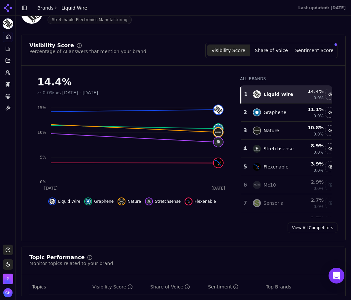
scroll to position [33, 0]
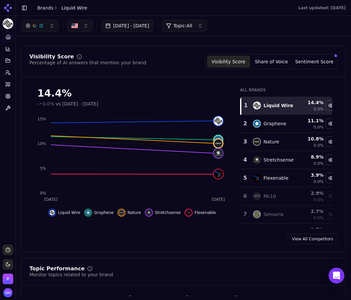
click at [270, 61] on button "Share of Voice" at bounding box center [271, 62] width 43 height 12
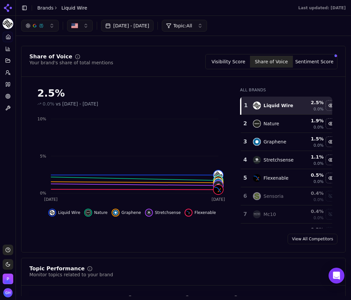
click at [313, 61] on button "Sentiment Score" at bounding box center [314, 62] width 43 height 12
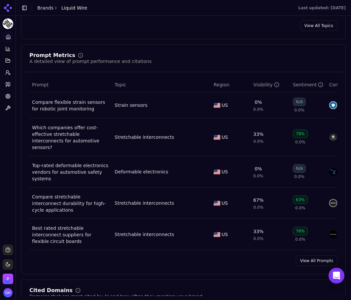
scroll to position [429, 0]
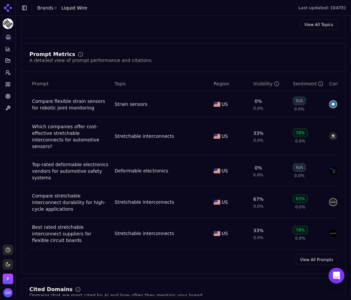
drag, startPoint x: 319, startPoint y: 249, endPoint x: 310, endPoint y: 242, distance: 11.8
click at [319, 255] on link "View All Prompts" at bounding box center [317, 260] width 42 height 11
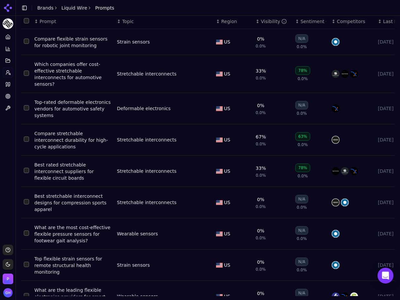
scroll to position [43, 0]
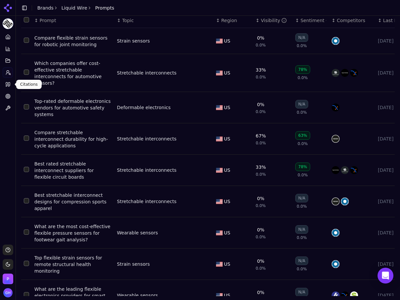
click at [11, 84] on link "Citations" at bounding box center [8, 84] width 10 height 11
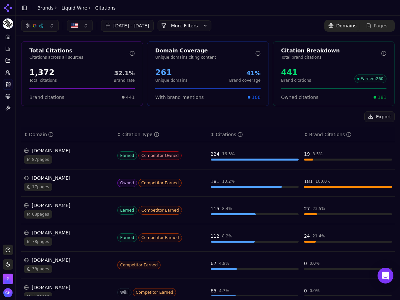
click at [194, 24] on button "More Filters" at bounding box center [184, 25] width 54 height 11
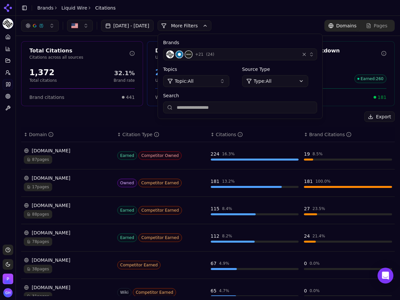
click at [317, 53] on button "+ 21 ( 24 )" at bounding box center [240, 55] width 154 height 12
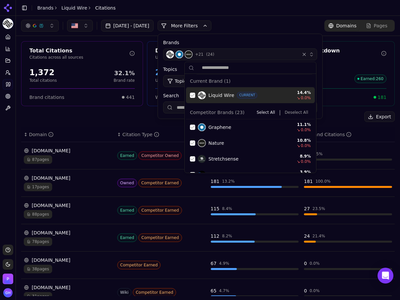
click at [292, 111] on button "Deselect All" at bounding box center [296, 113] width 29 height 8
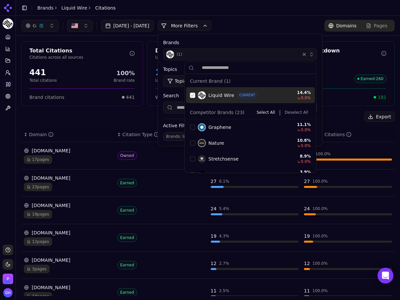
click at [191, 94] on div "Suggestions" at bounding box center [192, 95] width 5 height 5
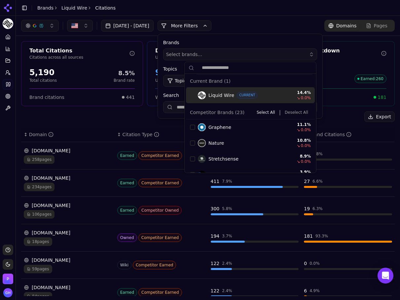
click at [205, 29] on button "More Filters" at bounding box center [184, 25] width 54 height 11
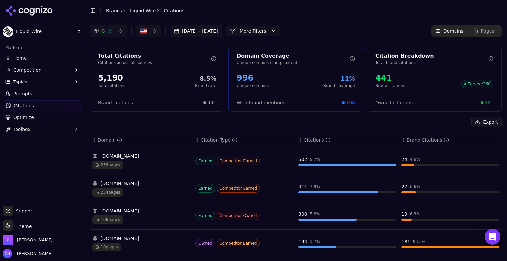
click at [46, 9] on icon at bounding box center [45, 10] width 4 height 5
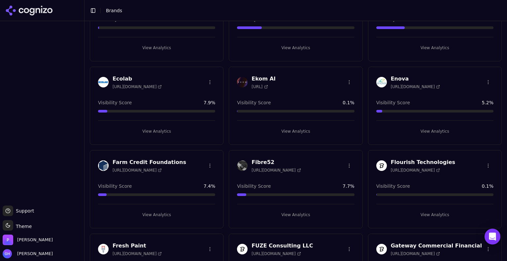
scroll to position [408, 0]
click at [282, 129] on button "View Analytics" at bounding box center [295, 131] width 117 height 11
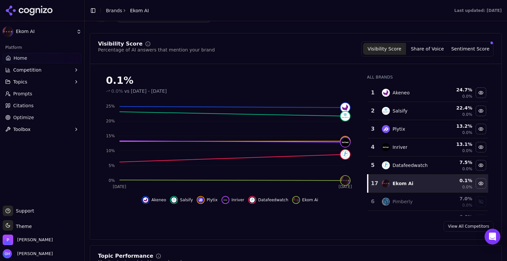
scroll to position [51, 0]
click at [31, 110] on link "Citations" at bounding box center [42, 105] width 79 height 11
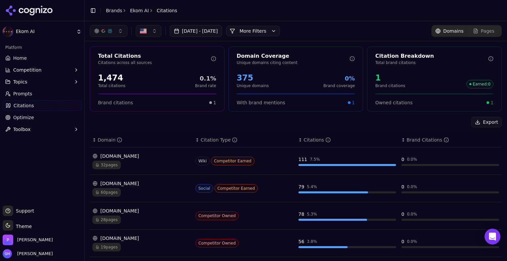
click at [276, 36] on div "[DATE] - [DATE] More More Filters" at bounding box center [185, 31] width 190 height 12
click at [275, 28] on button "More Filters" at bounding box center [253, 31] width 54 height 11
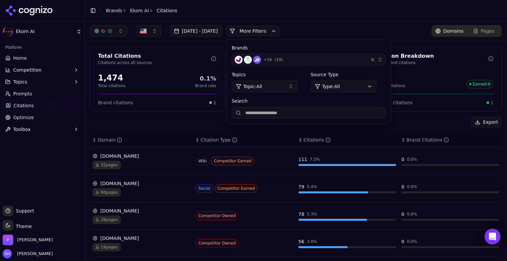
click at [272, 58] on span "+ 16" at bounding box center [268, 59] width 8 height 5
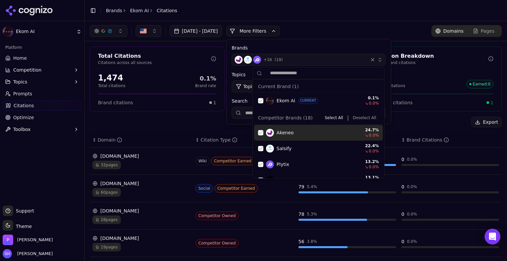
scroll to position [232, 0]
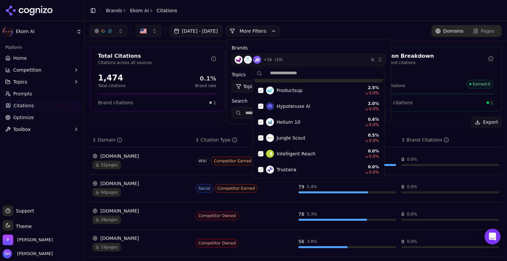
click at [383, 10] on header "Toggle Sidebar Brands Ekom AI Citations" at bounding box center [296, 10] width 423 height 21
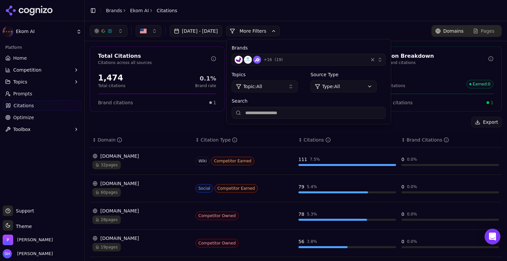
click at [267, 31] on button "More Filters" at bounding box center [253, 31] width 54 height 11
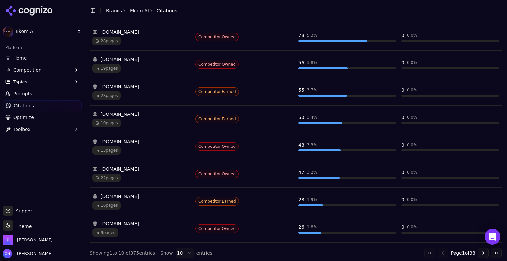
scroll to position [0, 0]
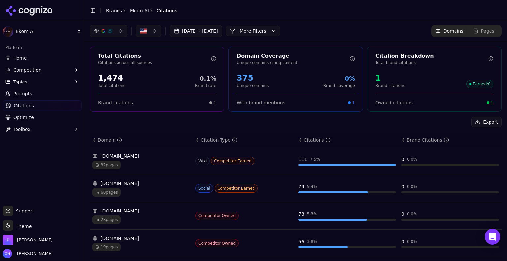
click at [36, 11] on icon at bounding box center [38, 10] width 5 height 5
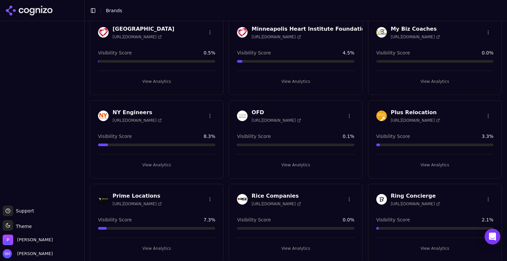
scroll to position [1293, 0]
click at [432, 167] on div "Plus Relocation [URL][DOMAIN_NAME] Visibility Score 3.3 % View Analytics" at bounding box center [435, 139] width 134 height 78
click at [432, 162] on button "View Analytics" at bounding box center [434, 165] width 117 height 11
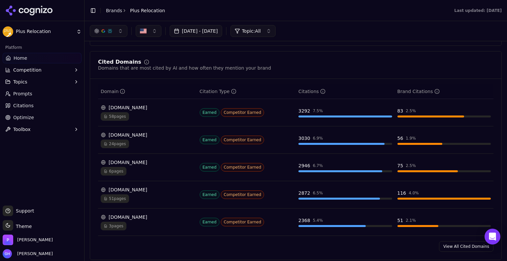
scroll to position [640, 0]
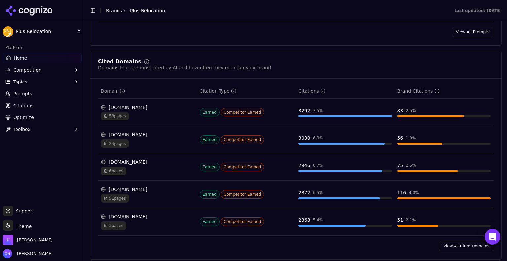
click at [445, 241] on link "View All Cited Domains" at bounding box center [466, 246] width 54 height 11
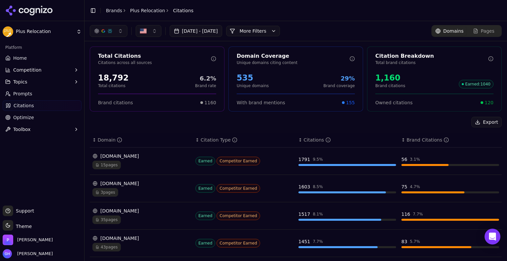
click at [107, 30] on div "button" at bounding box center [109, 30] width 5 height 5
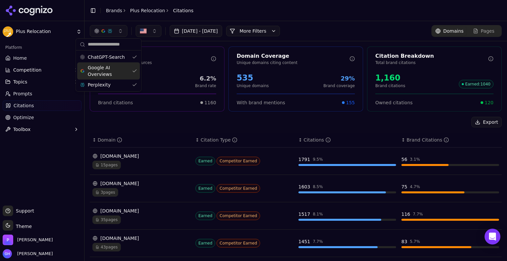
click at [106, 71] on span "Google AI Overviews" at bounding box center [109, 70] width 42 height 13
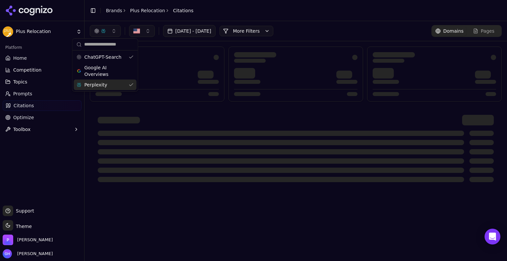
click at [113, 85] on div "Perplexity" at bounding box center [105, 85] width 63 height 11
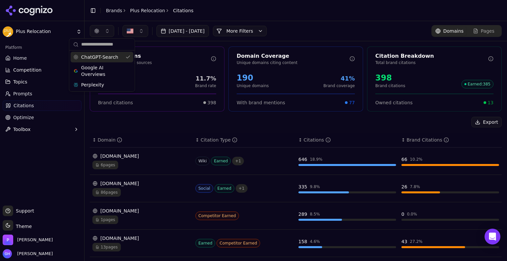
click at [212, 5] on header "Toggle Sidebar Brands Plus Relocation Citations" at bounding box center [296, 10] width 423 height 21
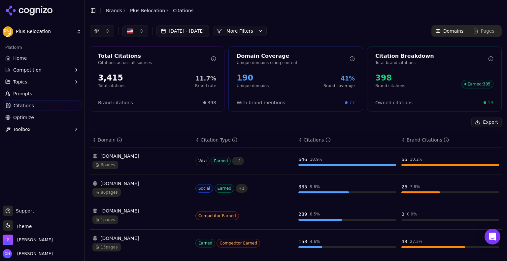
click at [163, 156] on div "[DOMAIN_NAME]" at bounding box center [141, 156] width 98 height 7
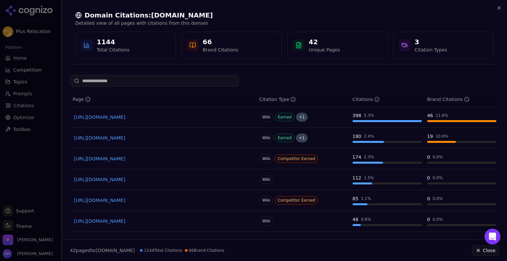
click at [5, 161] on div at bounding box center [253, 130] width 507 height 261
